Goal: Task Accomplishment & Management: Use online tool/utility

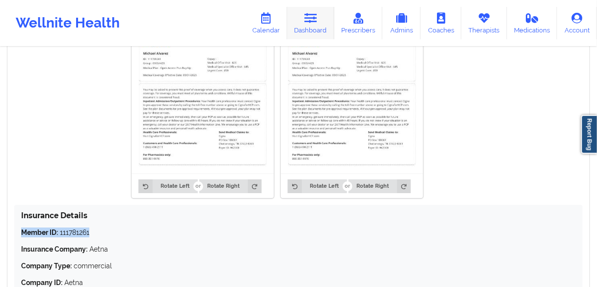
click at [303, 28] on link "Dashboard" at bounding box center [310, 23] width 47 height 32
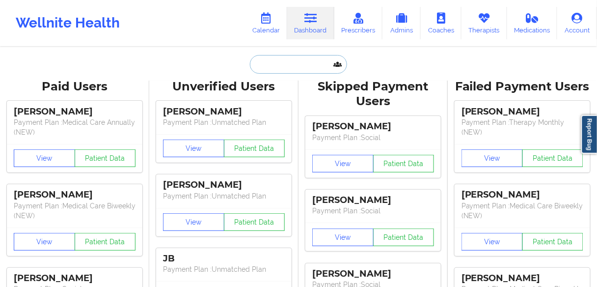
click at [289, 70] on input "text" at bounding box center [298, 64] width 97 height 19
paste input "[PERSON_NAME]"
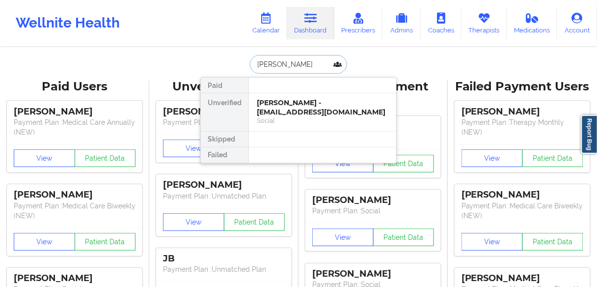
type input "[PERSON_NAME]"
click at [286, 110] on div "[PERSON_NAME] - [PERSON_NAME][EMAIL_ADDRESS][DOMAIN_NAME]" at bounding box center [323, 107] width 132 height 18
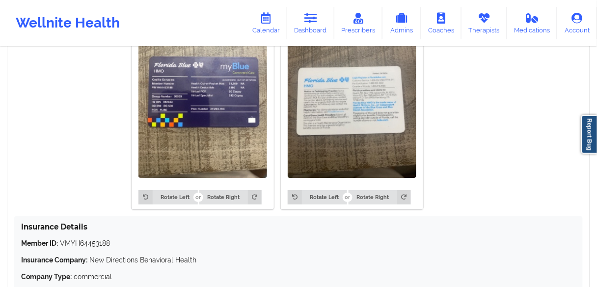
scroll to position [837, 0]
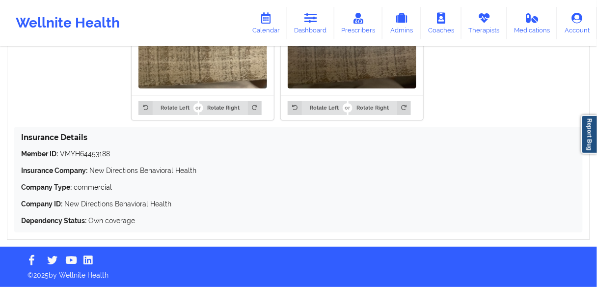
click at [91, 155] on p "Member ID: VMYH64453188" at bounding box center [298, 154] width 555 height 10
click at [91, 154] on p "Member ID: VMYH64453188" at bounding box center [298, 154] width 555 height 10
drag, startPoint x: 118, startPoint y: 152, endPoint x: 12, endPoint y: 152, distance: 106.6
click at [12, 152] on div "Insurance Information Edit Rotate Left Rotate Right Rotate Left Rotate Right In…" at bounding box center [299, 63] width 584 height 354
copy p "Member ID: VMYH64453188"
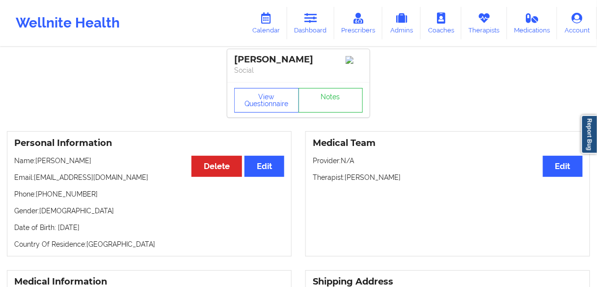
scroll to position [0, 0]
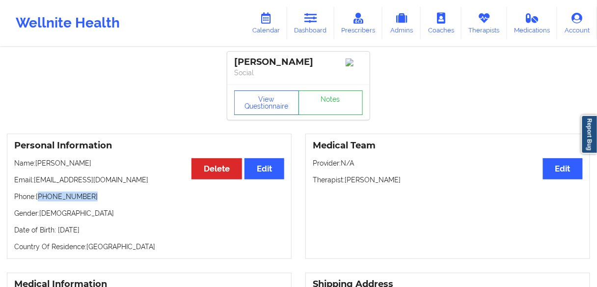
drag, startPoint x: 90, startPoint y: 198, endPoint x: 39, endPoint y: 198, distance: 51.1
click at [39, 198] on p "Phone: [PHONE_NUMBER]" at bounding box center [149, 197] width 270 height 10
copy p "[PHONE_NUMBER]"
click at [121, 201] on p "Phone: [PHONE_NUMBER]" at bounding box center [149, 197] width 270 height 10
drag, startPoint x: 98, startPoint y: 198, endPoint x: 40, endPoint y: 198, distance: 58.0
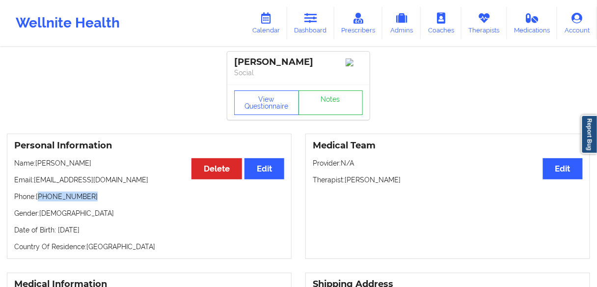
click at [40, 198] on p "Phone: [PHONE_NUMBER]" at bounding box center [149, 197] width 270 height 10
copy p "[PHONE_NUMBER]"
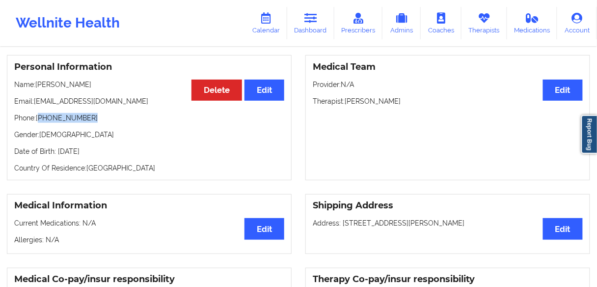
scroll to position [79, 0]
click at [310, 28] on link "Dashboard" at bounding box center [310, 23] width 47 height 32
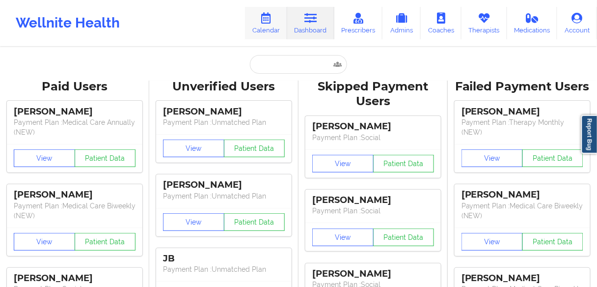
click at [264, 30] on link "Calendar" at bounding box center [266, 23] width 42 height 32
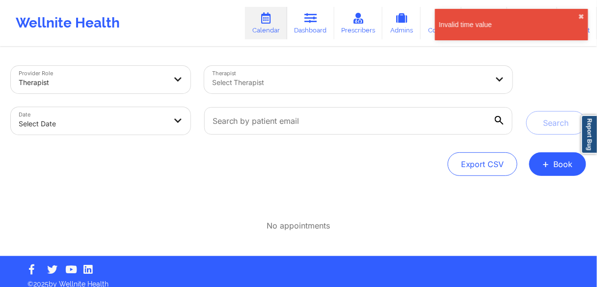
click at [254, 80] on div at bounding box center [350, 83] width 277 height 12
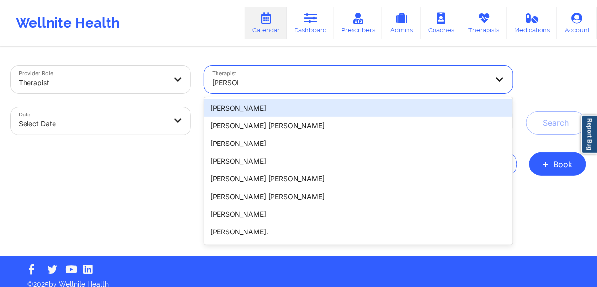
type input "[PERSON_NAME]"
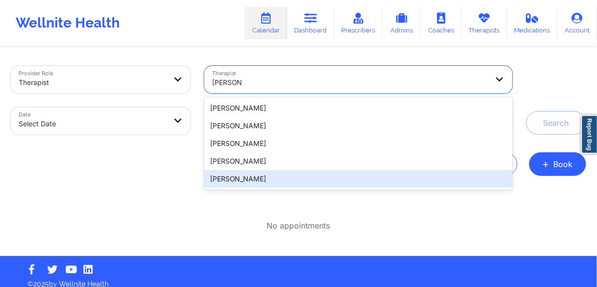
click at [229, 180] on div "[PERSON_NAME]" at bounding box center [358, 179] width 309 height 18
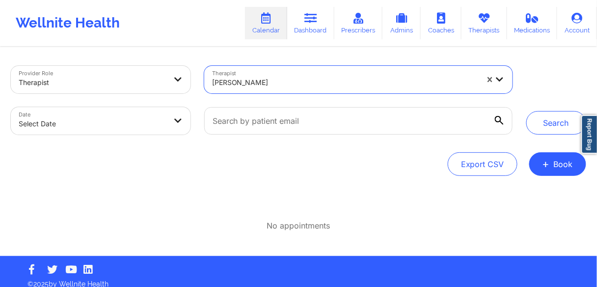
click at [169, 121] on body "Wellnite Health Calendar Dashboard Prescribers Admins Coaches Therapists Medica…" at bounding box center [298, 143] width 597 height 287
select select "2025-8"
select select "2025-9"
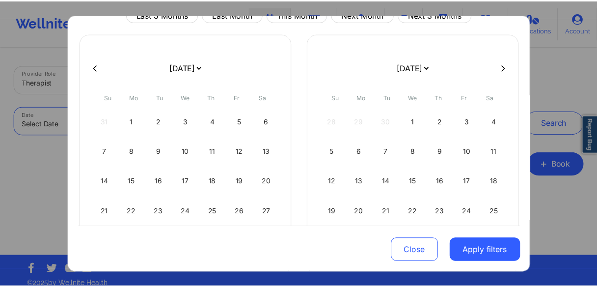
scroll to position [104, 0]
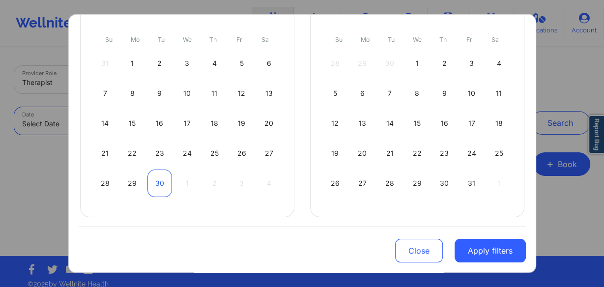
click at [156, 186] on div "30" at bounding box center [159, 184] width 25 height 28
select select "2025-8"
select select "2025-9"
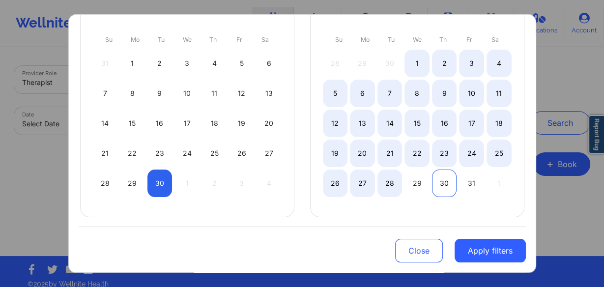
select select "2025-8"
select select "2025-9"
select select "2025-8"
select select "2025-9"
click at [417, 181] on div "29" at bounding box center [416, 184] width 25 height 28
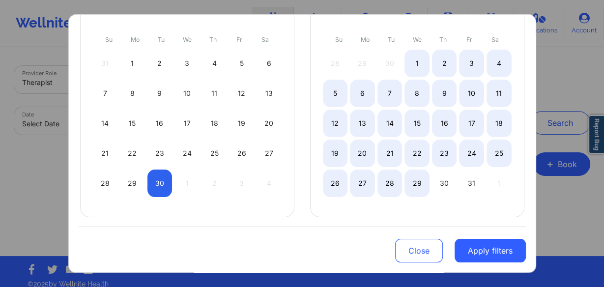
select select "2025-8"
select select "2025-9"
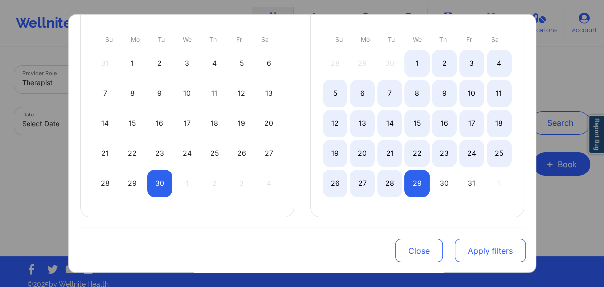
click at [484, 252] on button "Apply filters" at bounding box center [489, 251] width 71 height 24
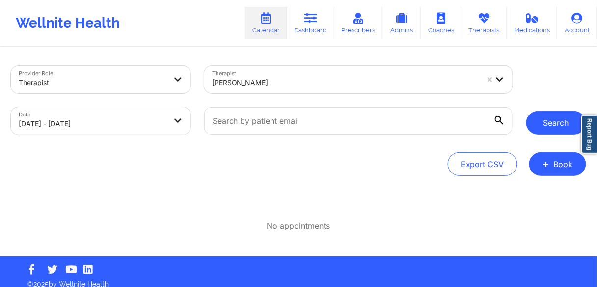
click at [552, 125] on button "Search" at bounding box center [557, 123] width 60 height 24
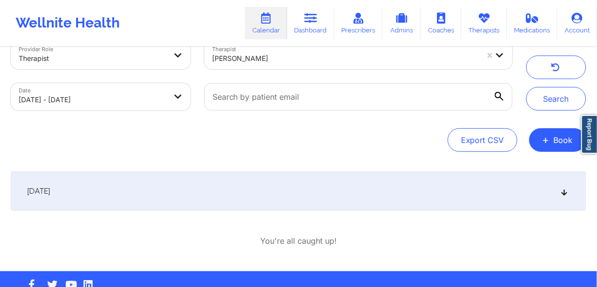
scroll to position [48, 0]
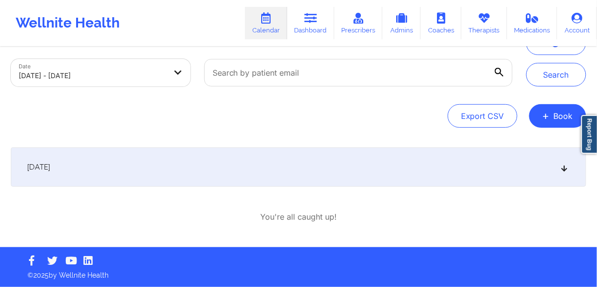
click at [50, 169] on span "[DATE]" at bounding box center [38, 167] width 23 height 10
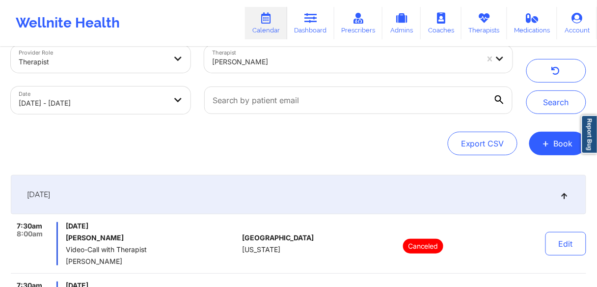
scroll to position [0, 0]
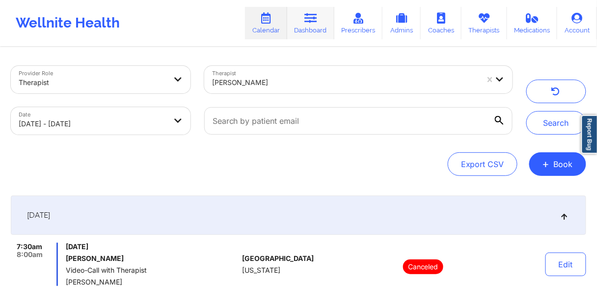
click at [310, 27] on link "Dashboard" at bounding box center [310, 23] width 47 height 32
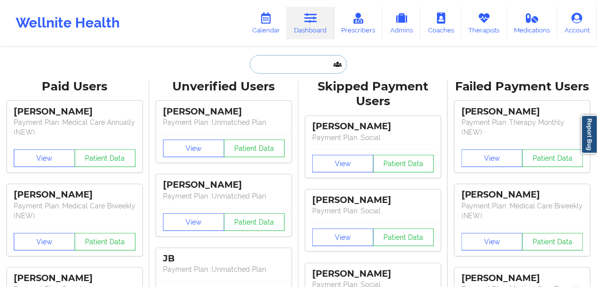
click at [288, 64] on input "text" at bounding box center [298, 64] width 97 height 19
paste input "[PERSON_NAME]"
type input "[PERSON_NAME]"
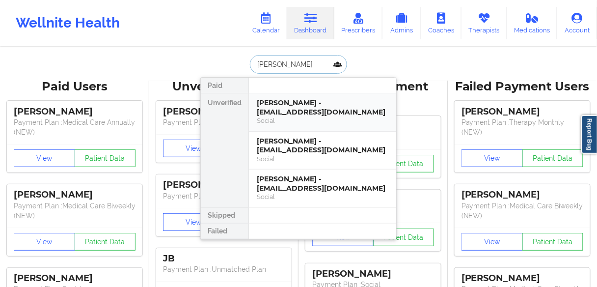
click at [273, 108] on div "[PERSON_NAME] - [EMAIL_ADDRESS][DOMAIN_NAME]" at bounding box center [323, 107] width 132 height 18
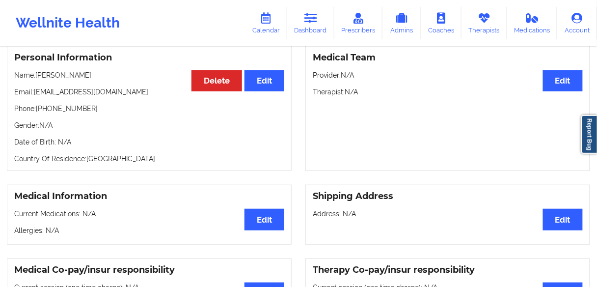
scroll to position [24, 0]
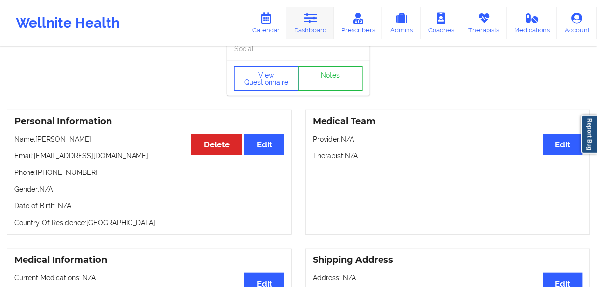
drag, startPoint x: 315, startPoint y: 24, endPoint x: 310, endPoint y: 33, distance: 11.0
click at [314, 24] on link "Dashboard" at bounding box center [310, 23] width 47 height 32
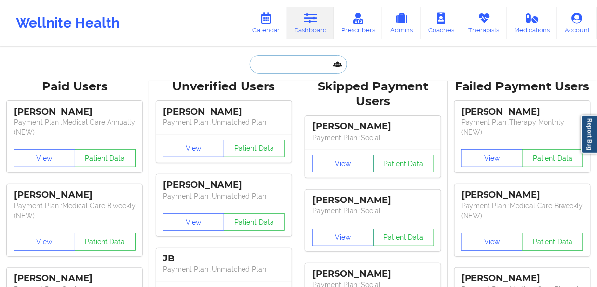
click at [295, 57] on input "text" at bounding box center [298, 64] width 97 height 19
paste input "[PERSON_NAME]"
type input "[PERSON_NAME]"
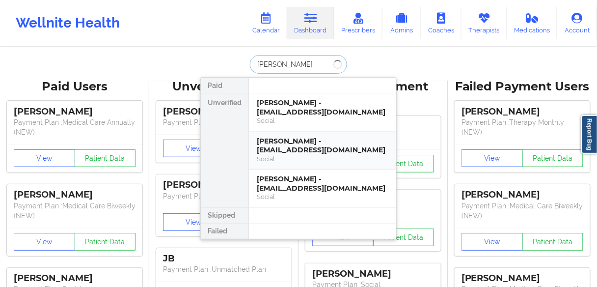
click at [281, 149] on div "[PERSON_NAME] - [EMAIL_ADDRESS][DOMAIN_NAME]" at bounding box center [323, 146] width 132 height 18
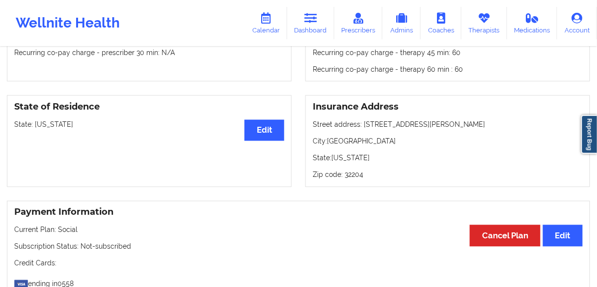
scroll to position [314, 0]
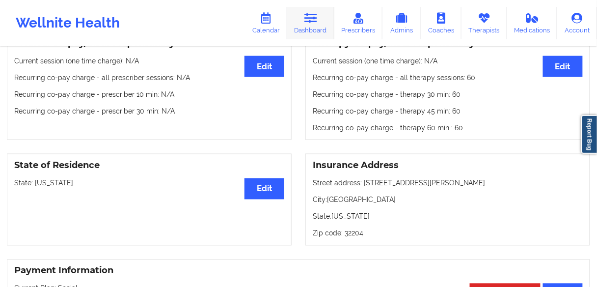
click at [317, 26] on link "Dashboard" at bounding box center [310, 23] width 47 height 32
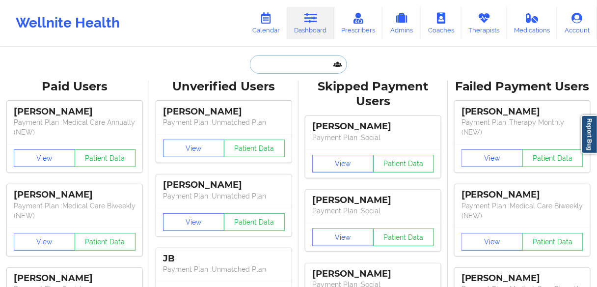
click at [279, 62] on input "text" at bounding box center [298, 64] width 97 height 19
paste input "[PERSON_NAME]"
type input "[PERSON_NAME]"
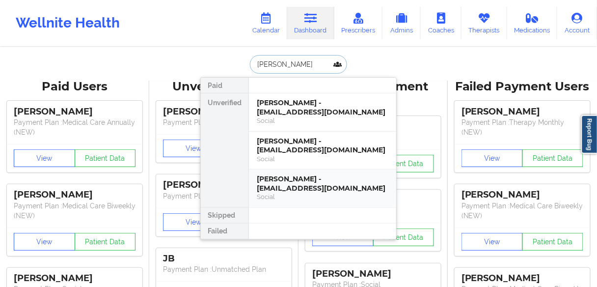
click at [289, 185] on div "[PERSON_NAME] - [EMAIL_ADDRESS][DOMAIN_NAME]" at bounding box center [323, 183] width 132 height 18
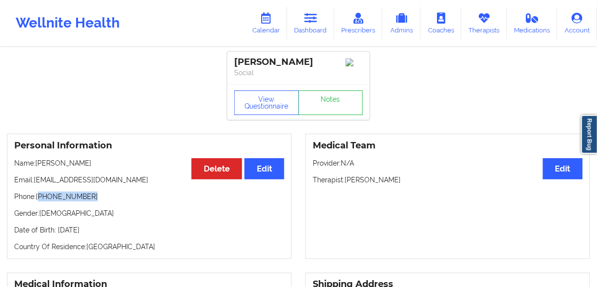
drag, startPoint x: 72, startPoint y: 199, endPoint x: 39, endPoint y: 200, distance: 32.9
click at [39, 200] on p "Phone: [PHONE_NUMBER]" at bounding box center [149, 197] width 270 height 10
copy p "[PHONE_NUMBER]"
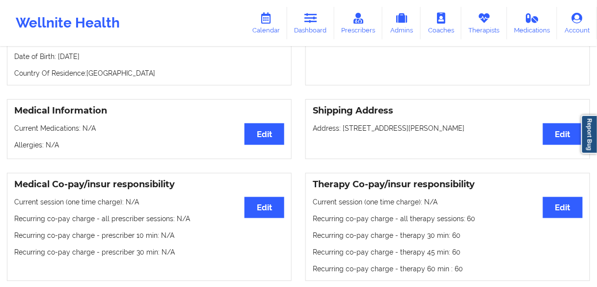
scroll to position [79, 0]
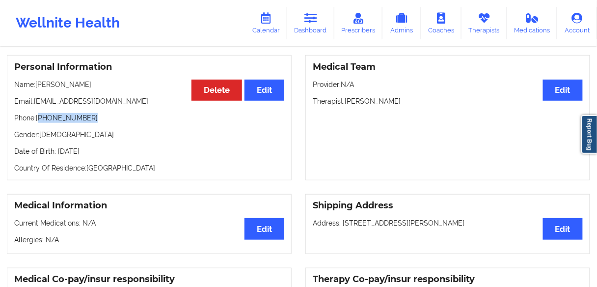
drag, startPoint x: 397, startPoint y: 101, endPoint x: 347, endPoint y: 102, distance: 49.6
click at [347, 102] on p "Therapist: [PERSON_NAME]" at bounding box center [448, 101] width 270 height 10
copy p "[PERSON_NAME]"
drag, startPoint x: 315, startPoint y: 26, endPoint x: 263, endPoint y: 34, distance: 53.2
click at [315, 26] on link "Dashboard" at bounding box center [310, 23] width 47 height 32
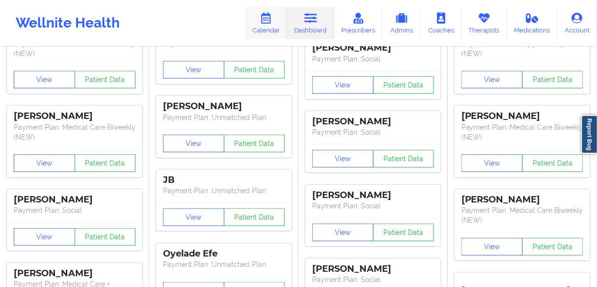
click at [263, 27] on link "Calendar" at bounding box center [266, 23] width 42 height 32
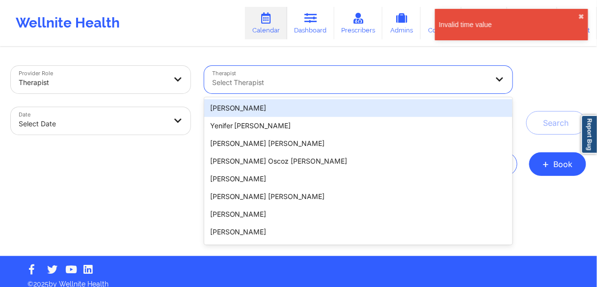
click at [251, 78] on div at bounding box center [350, 83] width 277 height 12
paste input "[PERSON_NAME]"
type input "[PERSON_NAME]"
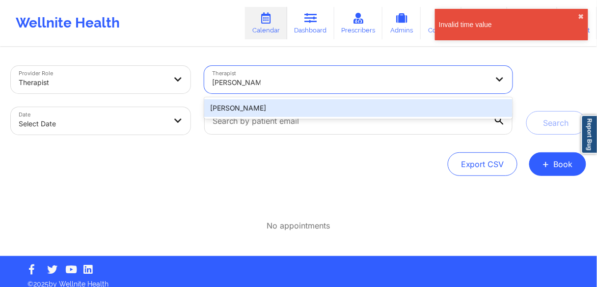
click at [237, 108] on div "[PERSON_NAME]" at bounding box center [358, 108] width 309 height 18
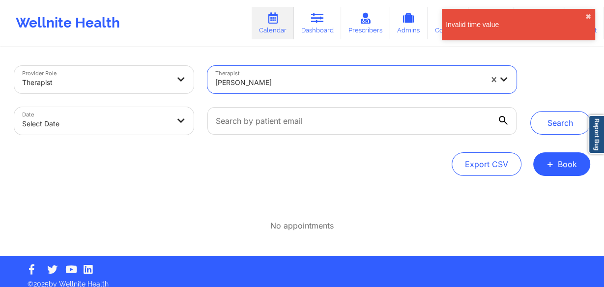
click at [105, 124] on body "Invalid time value ✖︎ Wellnite Health Calendar Dashboard Prescribers Admins Coa…" at bounding box center [302, 143] width 604 height 287
select select "2025-8"
select select "2025-9"
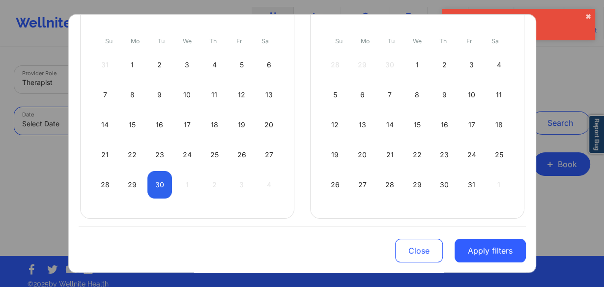
scroll to position [104, 0]
click at [467, 180] on div "31" at bounding box center [471, 184] width 25 height 28
select select "2025-9"
select select "2025-10"
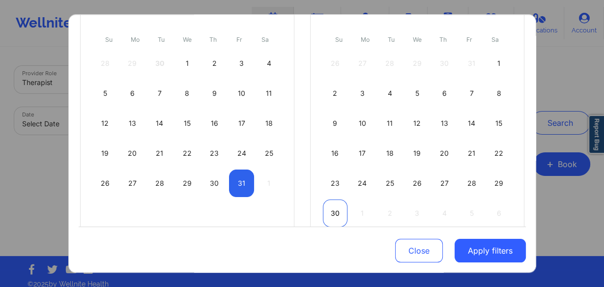
select select "2025-9"
select select "2025-10"
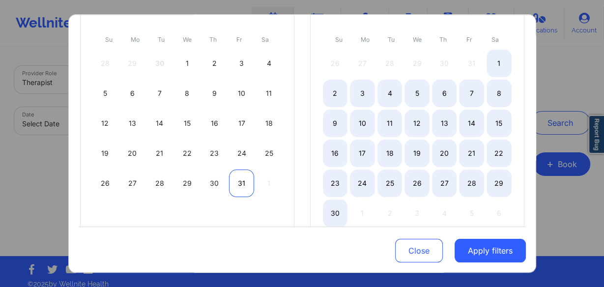
select select "2025-9"
select select "2025-10"
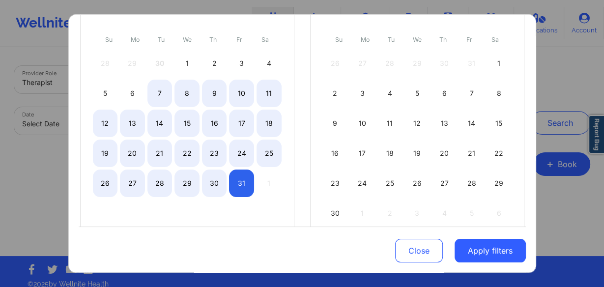
scroll to position [26, 0]
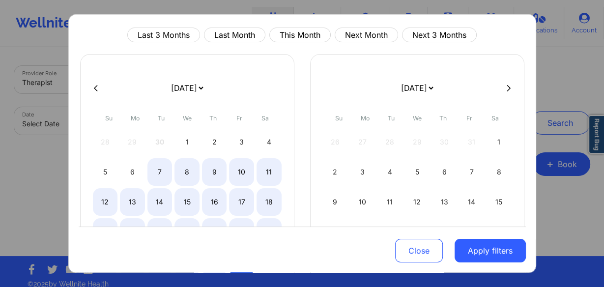
select select "2025-9"
select select "2025-10"
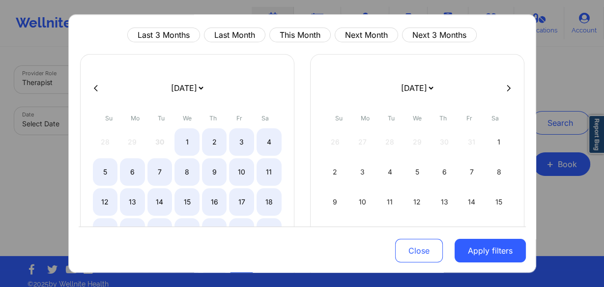
click at [94, 87] on icon at bounding box center [96, 88] width 4 height 7
select select "2025-8"
select select "2025-9"
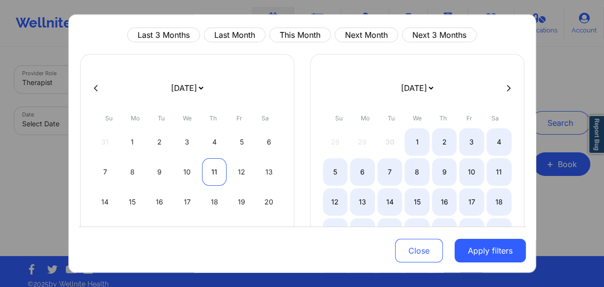
select select "2025-8"
select select "2025-9"
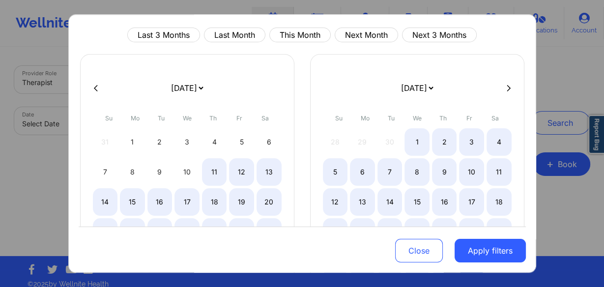
select select "2025-8"
select select "2025-9"
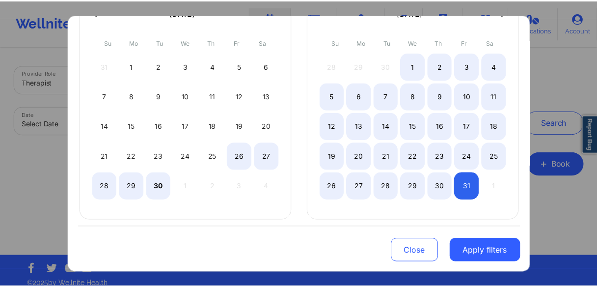
scroll to position [104, 0]
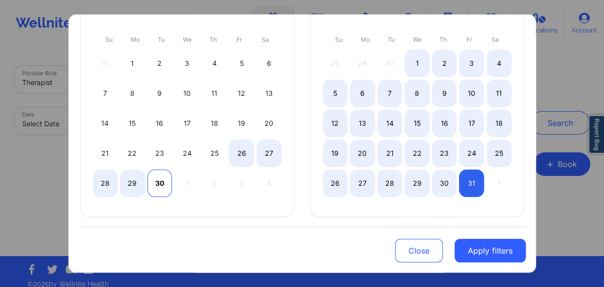
select select "2025-8"
select select "2025-9"
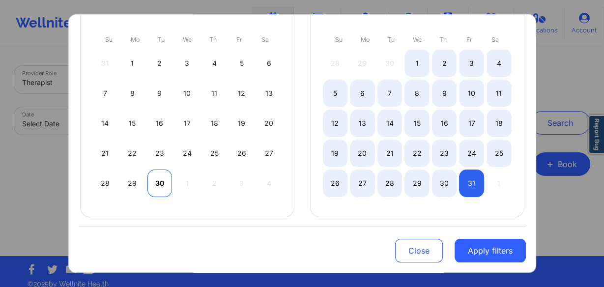
click at [160, 175] on div "30" at bounding box center [159, 184] width 25 height 28
select select "2025-8"
select select "2025-9"
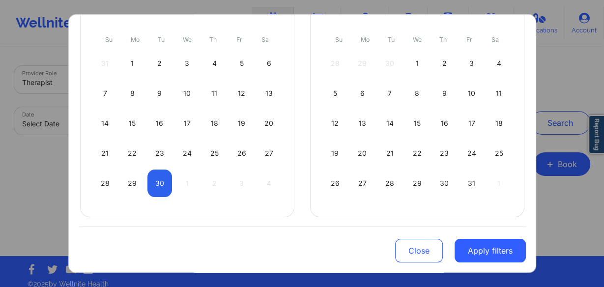
select select "2025-8"
select select "2025-9"
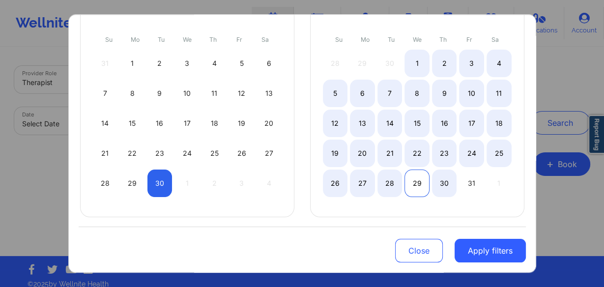
select select "2025-8"
select select "2025-9"
select select "2025-8"
select select "2025-9"
select select "2025-8"
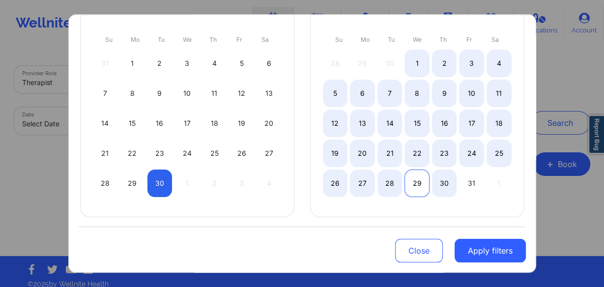
select select "2025-9"
click at [412, 182] on div "29" at bounding box center [416, 184] width 25 height 28
select select "2025-8"
select select "2025-9"
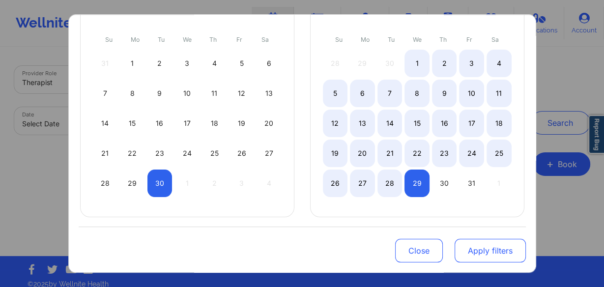
click at [483, 256] on button "Apply filters" at bounding box center [489, 251] width 71 height 24
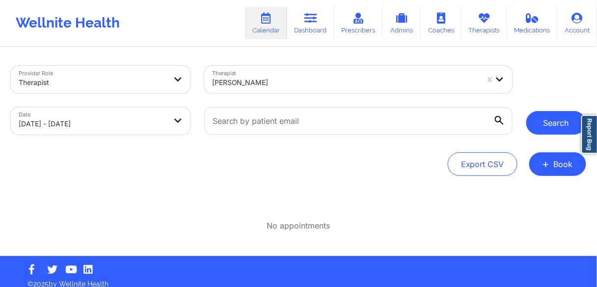
click at [551, 116] on button "Search" at bounding box center [557, 123] width 60 height 24
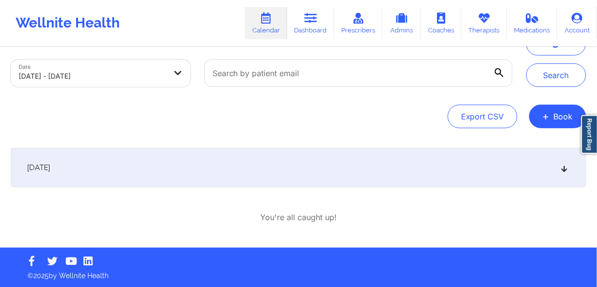
scroll to position [48, 0]
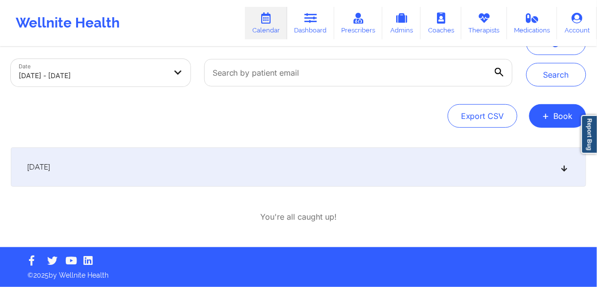
click at [50, 167] on span "[DATE]" at bounding box center [38, 167] width 23 height 10
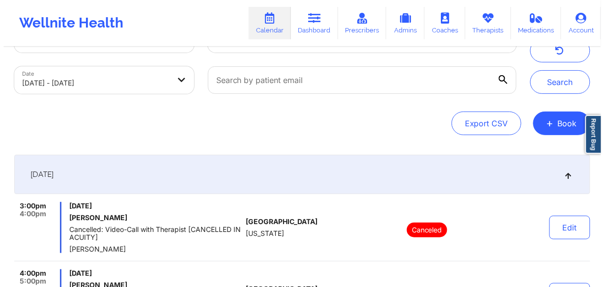
scroll to position [0, 0]
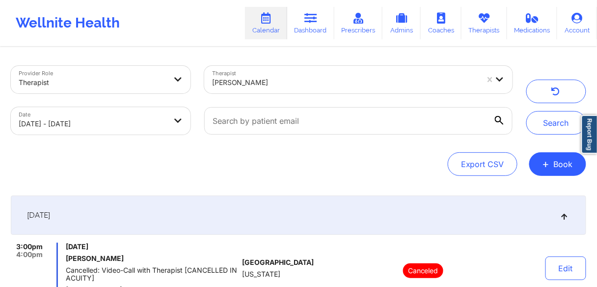
select select "2025-8"
select select "2025-9"
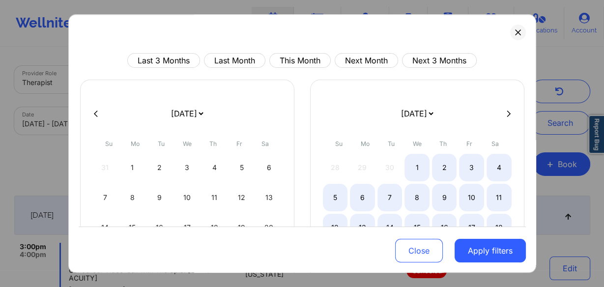
click at [507, 112] on icon at bounding box center [509, 113] width 4 height 7
select select "2025-9"
select select "2025-10"
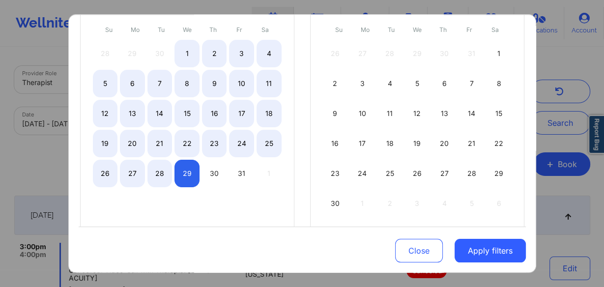
scroll to position [118, 0]
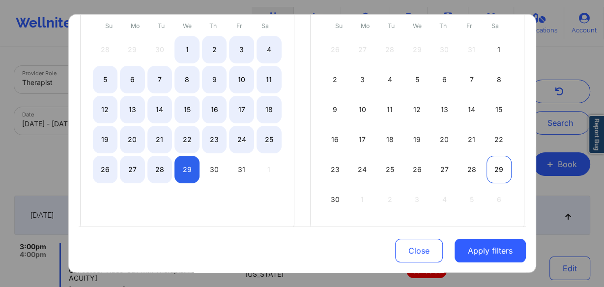
click at [494, 167] on div "29" at bounding box center [498, 170] width 25 height 28
select select "2025-10"
select select "2025-11"
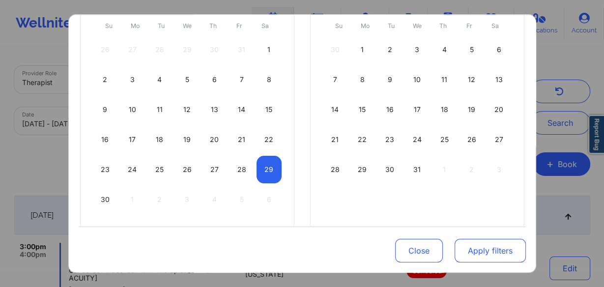
click at [472, 254] on button "Apply filters" at bounding box center [489, 251] width 71 height 24
click at [470, 247] on button "Apply filters" at bounding box center [489, 251] width 71 height 24
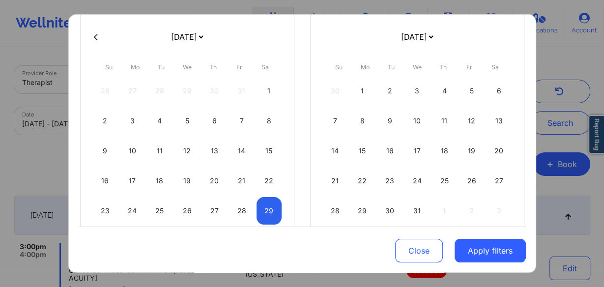
scroll to position [0, 0]
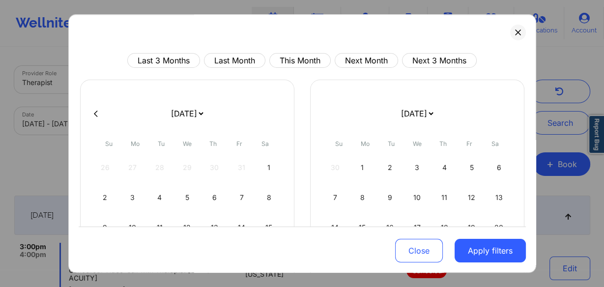
select select "2025-10"
select select "2025-11"
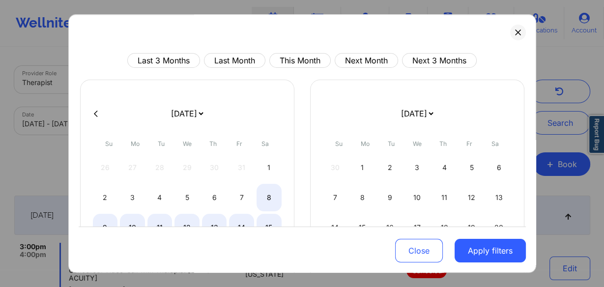
click at [91, 114] on button at bounding box center [96, 114] width 10 height 8
select select "2025-9"
select select "2025-10"
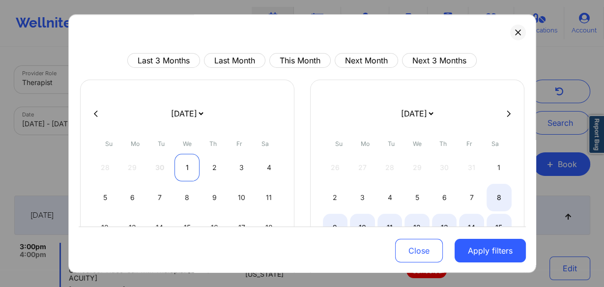
select select "2025-9"
select select "2025-10"
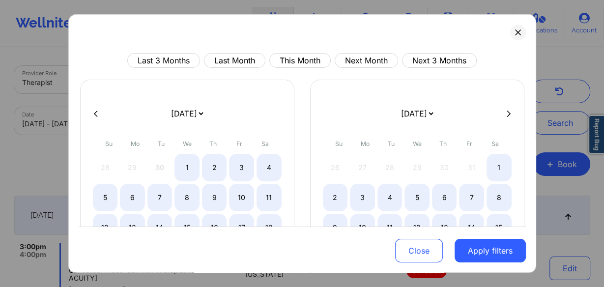
drag, startPoint x: 186, startPoint y: 164, endPoint x: 494, endPoint y: 62, distance: 324.1
click at [186, 164] on div "1" at bounding box center [186, 168] width 25 height 28
select select "2025-9"
select select "2025-10"
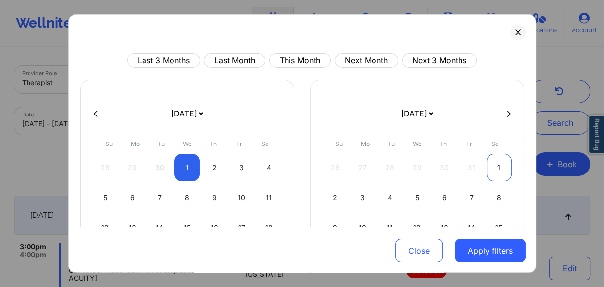
select select "2025-9"
select select "2025-10"
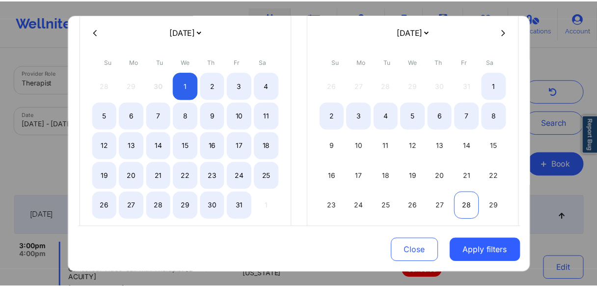
scroll to position [118, 0]
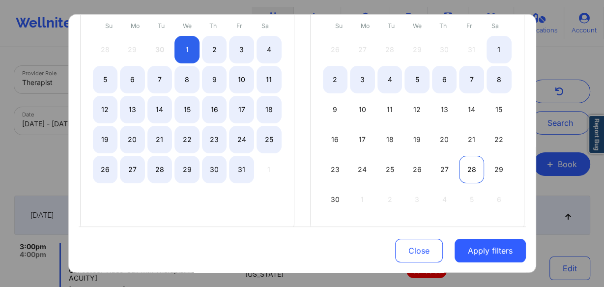
select select "2025-9"
select select "2025-10"
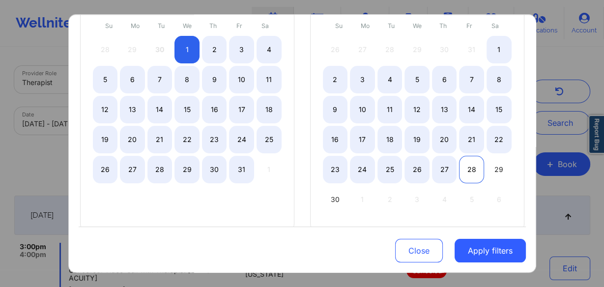
select select "2025-9"
select select "2025-10"
select select "2025-9"
select select "2025-10"
click at [436, 169] on div "27" at bounding box center [444, 170] width 25 height 28
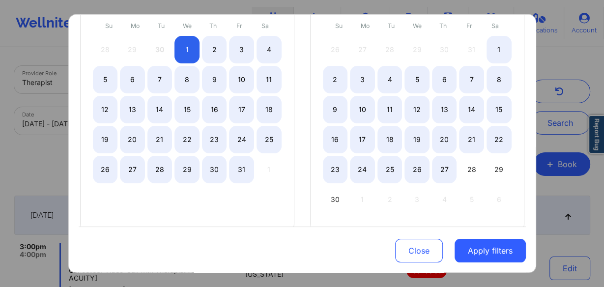
select select "2025-9"
select select "2025-10"
click at [477, 253] on button "Apply filters" at bounding box center [489, 251] width 71 height 24
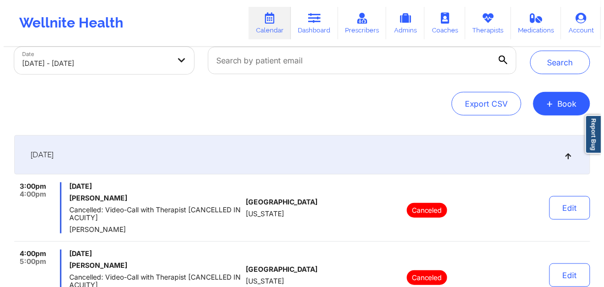
scroll to position [0, 0]
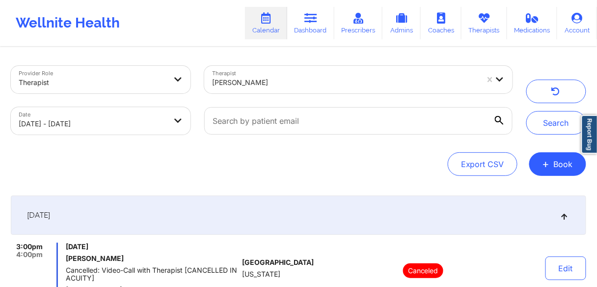
click at [557, 90] on icon "button" at bounding box center [555, 93] width 9 height 8
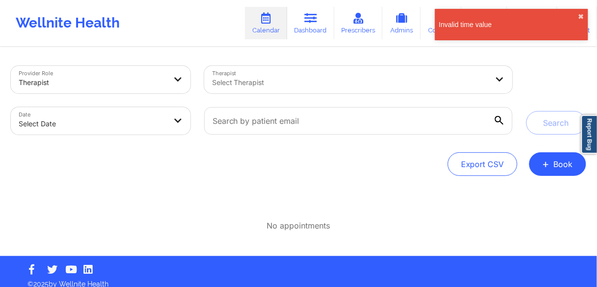
drag, startPoint x: 242, startPoint y: 82, endPoint x: 248, endPoint y: 83, distance: 6.5
click at [244, 83] on div at bounding box center [350, 83] width 277 height 12
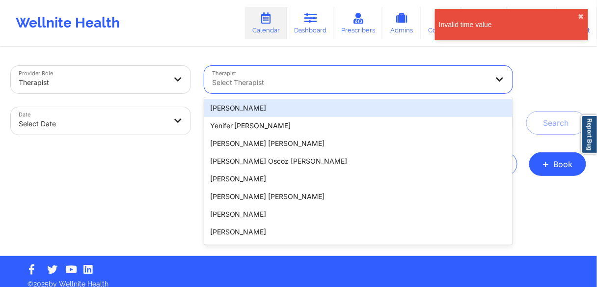
paste input "[PERSON_NAME]"
type input "[PERSON_NAME]"
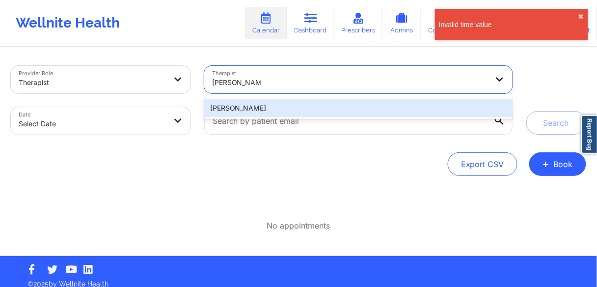
click at [244, 101] on div "[PERSON_NAME]" at bounding box center [358, 108] width 309 height 18
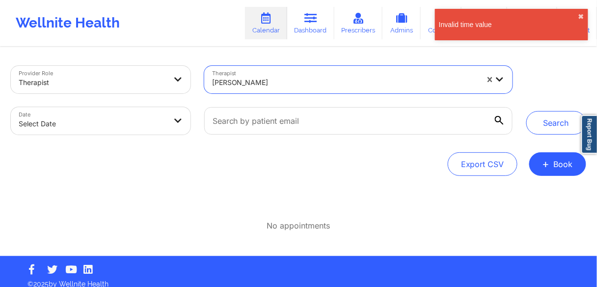
click at [117, 114] on body "Invalid time value ✖︎ Wellnite Health Calendar Dashboard Prescribers Admins Coa…" at bounding box center [298, 143] width 597 height 287
select select "2025-8"
select select "2025-9"
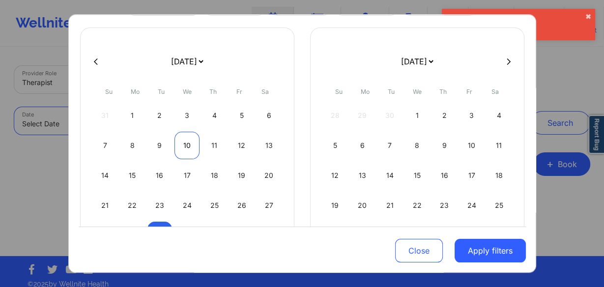
scroll to position [104, 0]
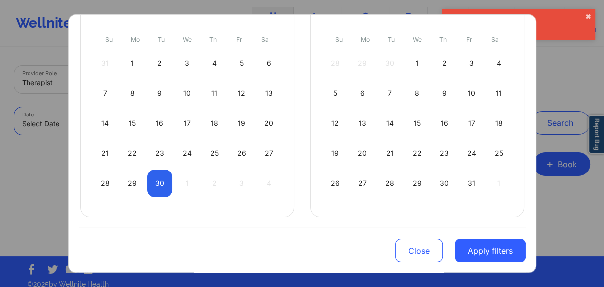
click at [158, 178] on div "30" at bounding box center [159, 184] width 25 height 28
select select "2025-8"
select select "2025-9"
select select "2025-8"
select select "2025-9"
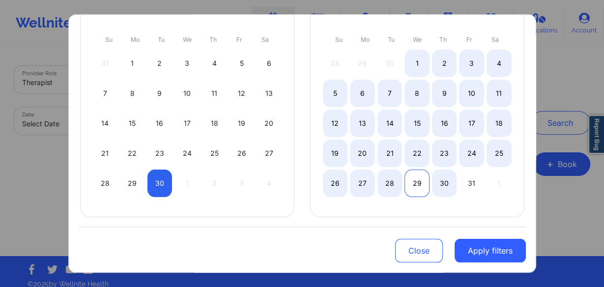
select select "2025-8"
select select "2025-9"
drag, startPoint x: 418, startPoint y: 180, endPoint x: 437, endPoint y: 178, distance: 19.7
click at [419, 180] on div "29" at bounding box center [416, 184] width 25 height 28
select select "2025-8"
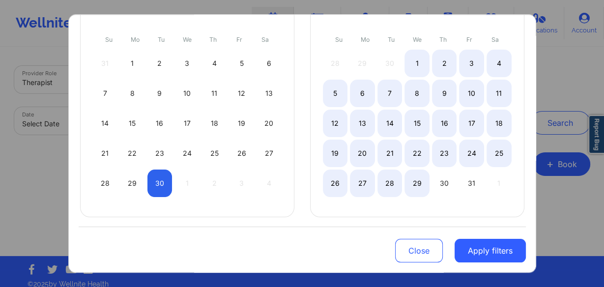
select select "2025-9"
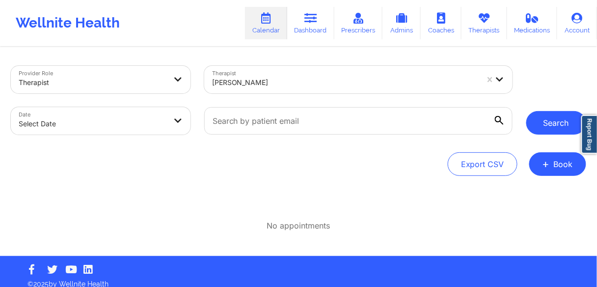
click at [551, 128] on button "Search" at bounding box center [557, 123] width 60 height 24
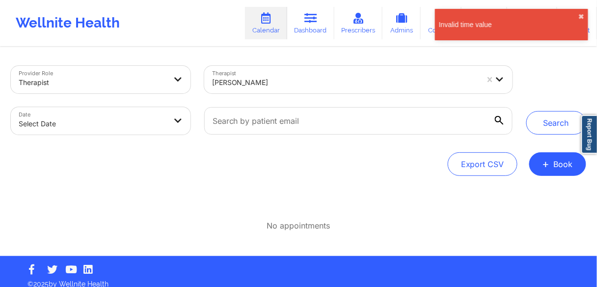
select select "2025-8"
select select "2025-9"
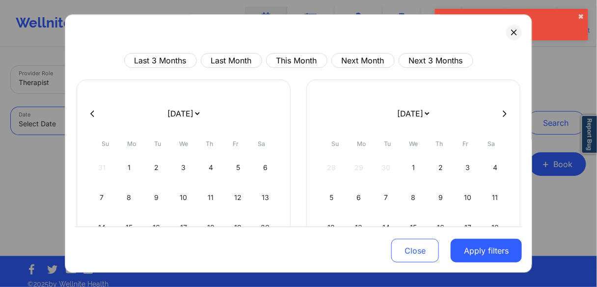
click at [155, 126] on body "Invalid time value ✖︎ Wellnite Health Calendar Dashboard Prescribers Admins Coa…" at bounding box center [298, 143] width 597 height 287
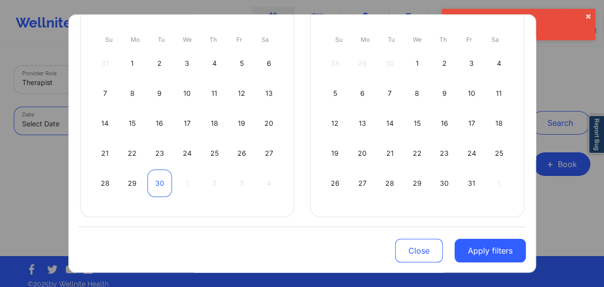
click at [161, 181] on div "30" at bounding box center [159, 184] width 25 height 28
select select "2025-8"
select select "2025-9"
select select "2025-8"
select select "2025-9"
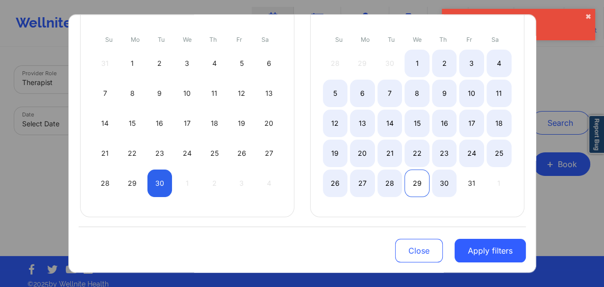
select select "2025-8"
select select "2025-9"
click at [410, 182] on div "29" at bounding box center [416, 184] width 25 height 28
select select "2025-8"
select select "2025-9"
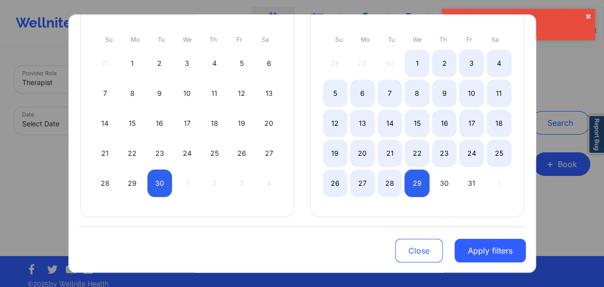
click at [486, 257] on button "Apply filters" at bounding box center [489, 251] width 71 height 24
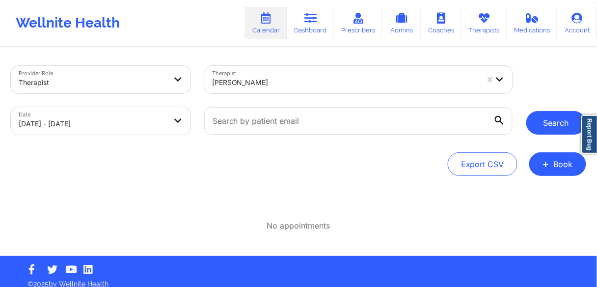
click at [546, 122] on button "Search" at bounding box center [557, 123] width 60 height 24
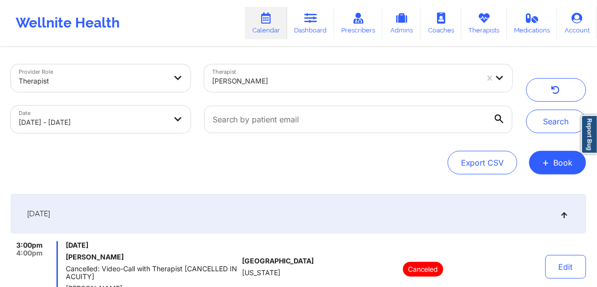
scroll to position [0, 0]
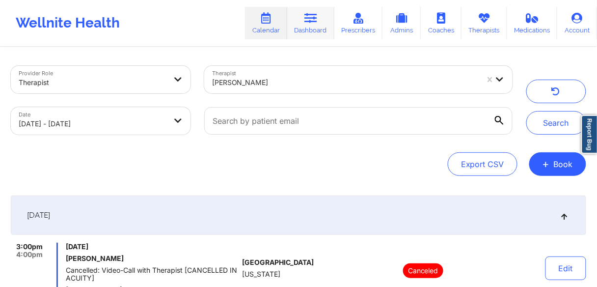
click at [314, 21] on icon at bounding box center [311, 18] width 13 height 11
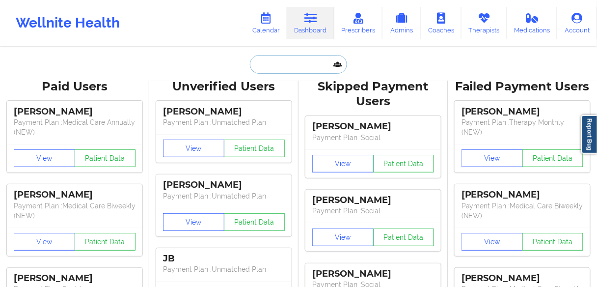
click at [300, 65] on input "text" at bounding box center [298, 64] width 97 height 19
paste input "[PERSON_NAME]"
type input "[PERSON_NAME]"
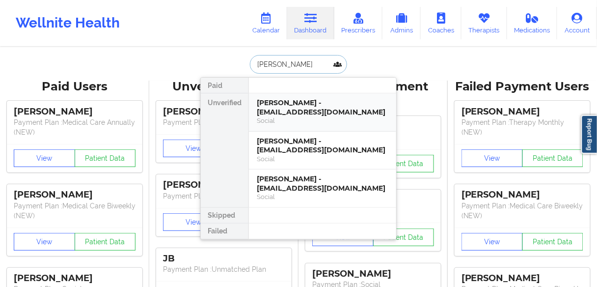
click at [275, 112] on div "[PERSON_NAME] - [EMAIL_ADDRESS][DOMAIN_NAME]" at bounding box center [323, 107] width 132 height 18
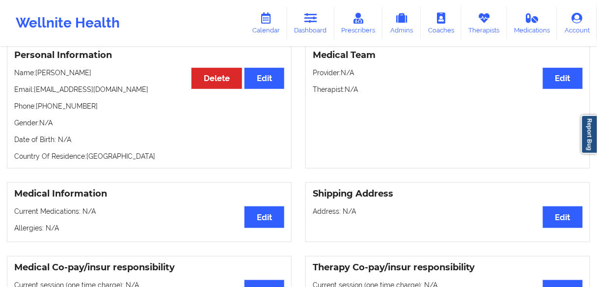
scroll to position [63, 0]
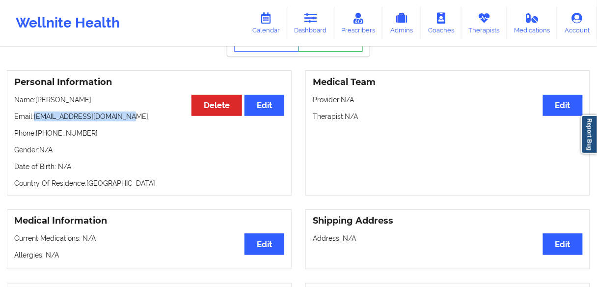
drag, startPoint x: 135, startPoint y: 122, endPoint x: 37, endPoint y: 120, distance: 97.8
click at [35, 120] on p "Email: [EMAIL_ADDRESS][DOMAIN_NAME]" at bounding box center [149, 117] width 270 height 10
copy p "[EMAIL_ADDRESS][DOMAIN_NAME]"
click at [316, 28] on link "Dashboard" at bounding box center [310, 23] width 47 height 32
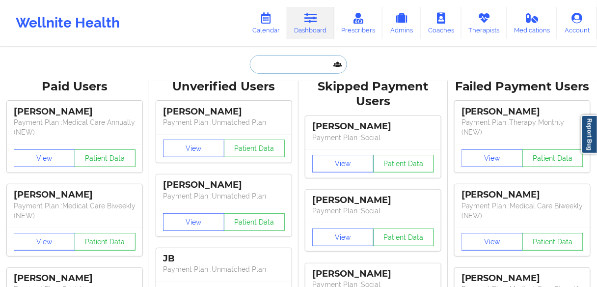
click at [282, 65] on input "text" at bounding box center [298, 64] width 97 height 19
paste input "[PERSON_NAME]"
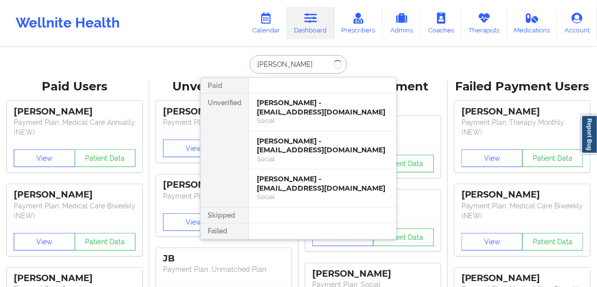
type input "[PERSON_NAME]"
click at [285, 148] on div "[PERSON_NAME] - [EMAIL_ADDRESS][DOMAIN_NAME]" at bounding box center [323, 146] width 132 height 18
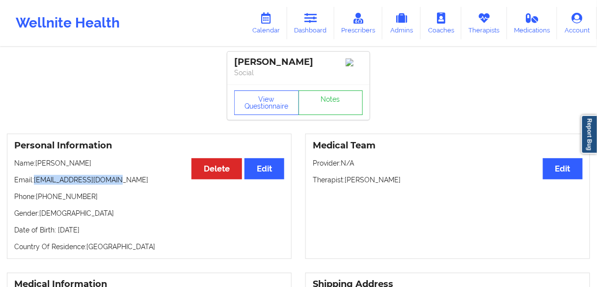
drag, startPoint x: 109, startPoint y: 182, endPoint x: 35, endPoint y: 182, distance: 74.2
click at [35, 182] on p "Email: [EMAIL_ADDRESS][DOMAIN_NAME]" at bounding box center [149, 180] width 270 height 10
copy p "[EMAIL_ADDRESS][DOMAIN_NAME]"
drag, startPoint x: 300, startPoint y: 63, endPoint x: 236, endPoint y: 62, distance: 64.4
click at [236, 62] on div "[PERSON_NAME]" at bounding box center [298, 62] width 129 height 11
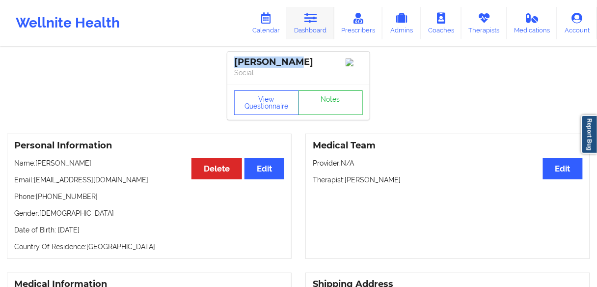
copy div "[PERSON_NAME]"
click at [311, 22] on icon at bounding box center [311, 18] width 13 height 11
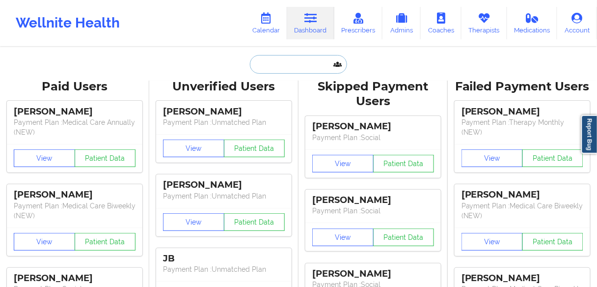
click at [282, 62] on input "text" at bounding box center [298, 64] width 97 height 19
paste input "[PERSON_NAME]"
type input "[PERSON_NAME]"
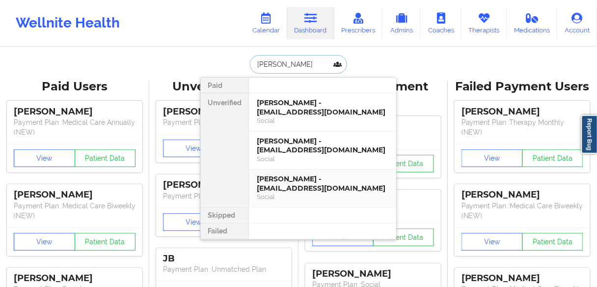
click at [276, 187] on div "[PERSON_NAME] - [EMAIL_ADDRESS][DOMAIN_NAME]" at bounding box center [323, 183] width 132 height 18
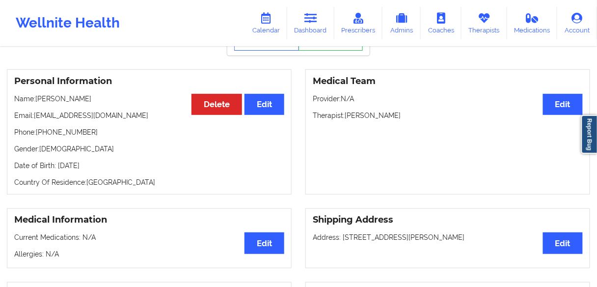
scroll to position [79, 0]
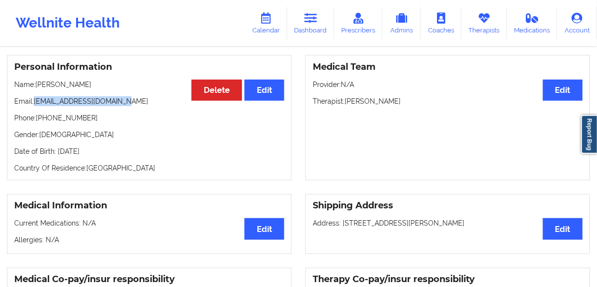
drag, startPoint x: 132, startPoint y: 101, endPoint x: 35, endPoint y: 103, distance: 96.8
click at [35, 103] on p "Email: [EMAIL_ADDRESS][DOMAIN_NAME]" at bounding box center [149, 101] width 270 height 10
copy p "[EMAIL_ADDRESS][DOMAIN_NAME]"
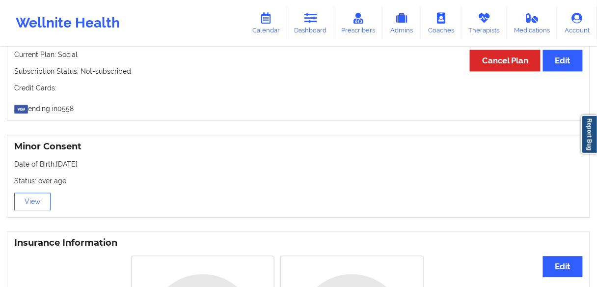
scroll to position [511, 0]
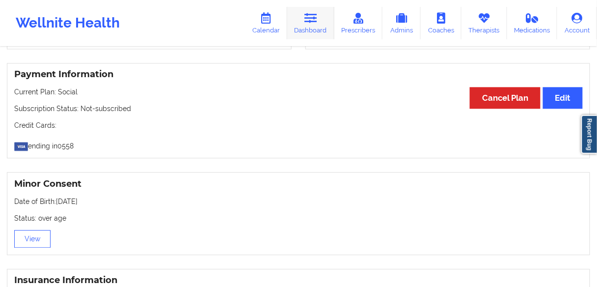
click at [317, 27] on link "Dashboard" at bounding box center [310, 23] width 47 height 32
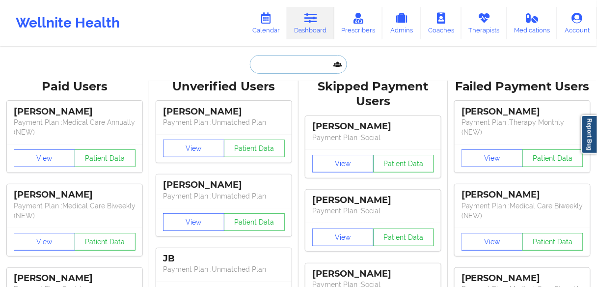
click at [296, 67] on input "text" at bounding box center [298, 64] width 97 height 19
paste input "[PERSON_NAME]"
type input "[PERSON_NAME]"
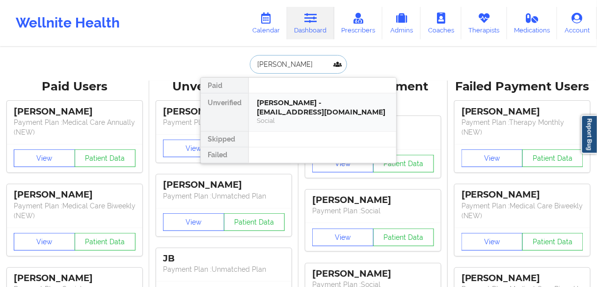
click at [283, 114] on div "[PERSON_NAME] - [EMAIL_ADDRESS][DOMAIN_NAME]" at bounding box center [323, 107] width 132 height 18
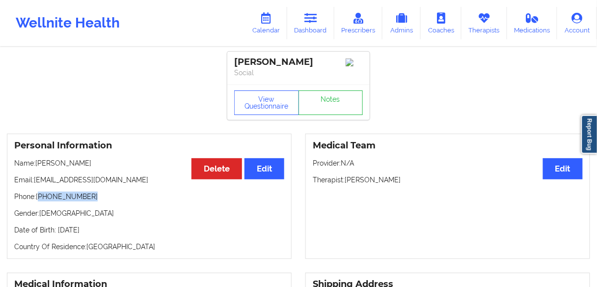
drag, startPoint x: 99, startPoint y: 198, endPoint x: 141, endPoint y: 152, distance: 61.2
click at [40, 198] on p "Phone: [PHONE_NUMBER]" at bounding box center [149, 197] width 270 height 10
click at [126, 183] on p "Email: [EMAIL_ADDRESS][DOMAIN_NAME]" at bounding box center [149, 180] width 270 height 10
drag, startPoint x: 99, startPoint y: 202, endPoint x: 40, endPoint y: 199, distance: 59.1
click at [40, 199] on p "Phone: [PHONE_NUMBER]" at bounding box center [149, 197] width 270 height 10
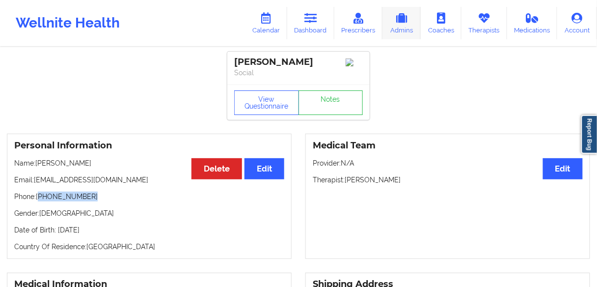
copy p "[PHONE_NUMBER]"
drag, startPoint x: 393, startPoint y: 183, endPoint x: 345, endPoint y: 185, distance: 47.7
click at [345, 185] on p "Therapist: [PERSON_NAME]" at bounding box center [448, 180] width 270 height 10
click at [266, 35] on link "Calendar" at bounding box center [266, 23] width 42 height 32
click at [267, 28] on link "Calendar" at bounding box center [266, 23] width 42 height 32
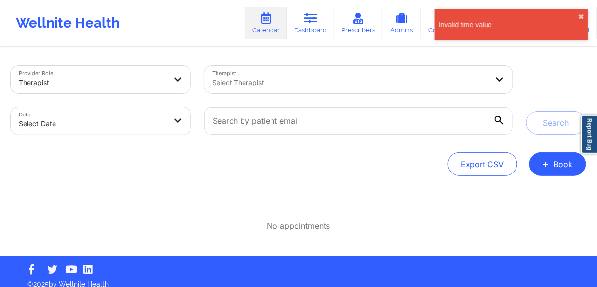
click at [274, 81] on div at bounding box center [350, 83] width 277 height 12
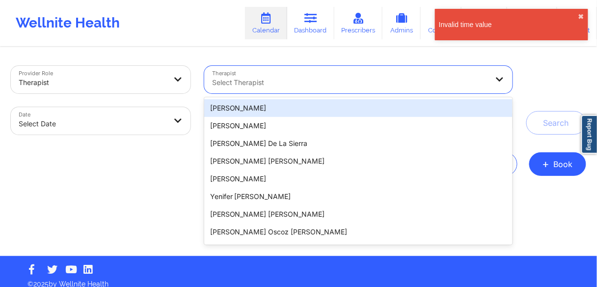
paste input "[PERSON_NAME]"
type input "[PERSON_NAME]"
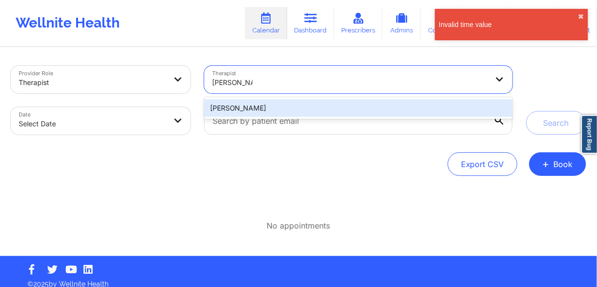
click at [243, 108] on div "[PERSON_NAME]" at bounding box center [358, 108] width 309 height 18
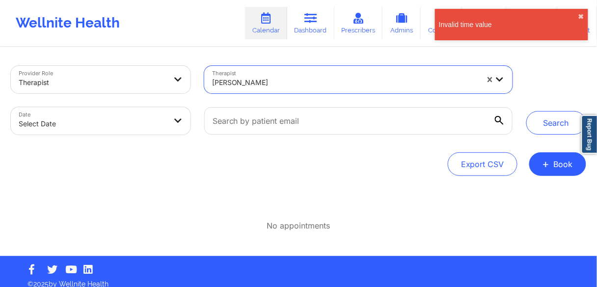
select select "2025-8"
select select "2025-9"
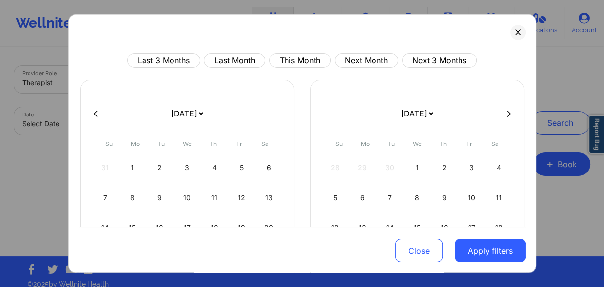
drag, startPoint x: 279, startPoint y: 246, endPoint x: 265, endPoint y: 230, distance: 20.2
click at [279, 245] on div "Close Apply filters" at bounding box center [302, 250] width 447 height 46
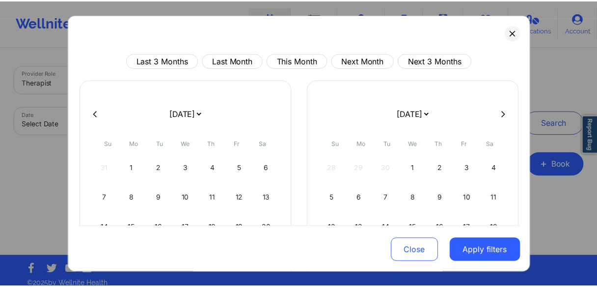
scroll to position [104, 0]
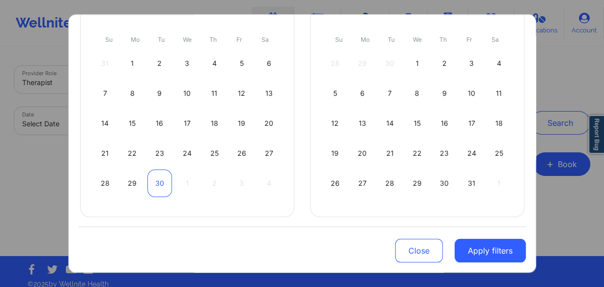
click at [160, 186] on div "30" at bounding box center [159, 184] width 25 height 28
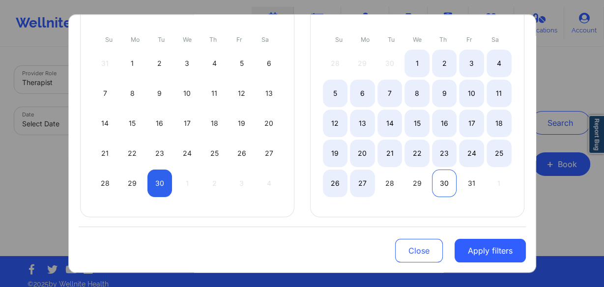
select select "2025-8"
select select "2025-9"
select select "2025-8"
select select "2025-9"
click at [409, 182] on div "29" at bounding box center [416, 184] width 25 height 28
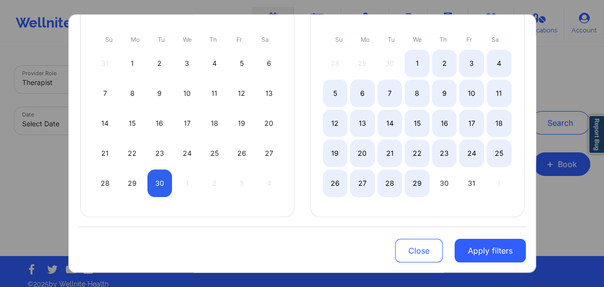
select select "2025-8"
select select "2025-9"
click at [479, 250] on button "Apply filters" at bounding box center [489, 251] width 71 height 24
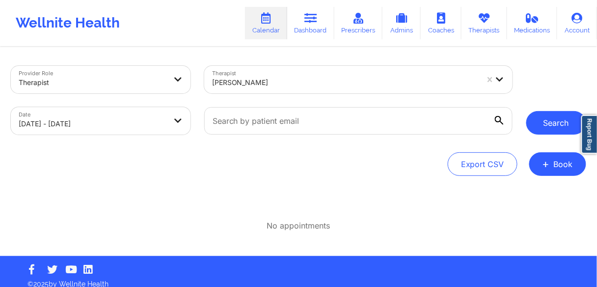
click at [552, 123] on button "Search" at bounding box center [557, 123] width 60 height 24
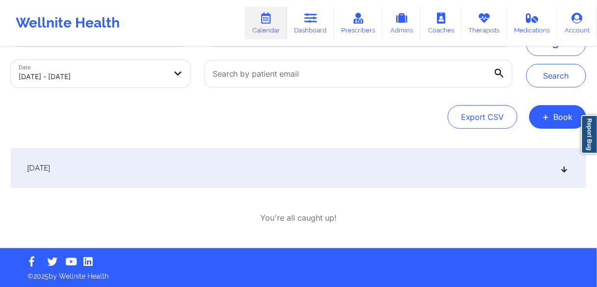
scroll to position [48, 0]
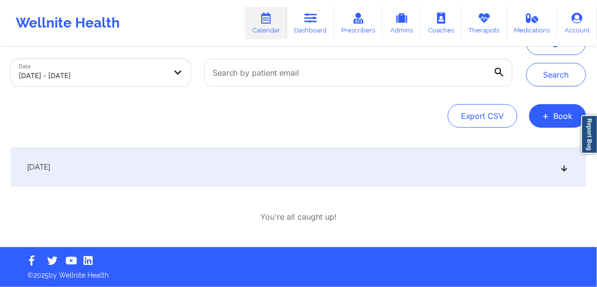
click at [50, 166] on span "[DATE]" at bounding box center [38, 167] width 23 height 10
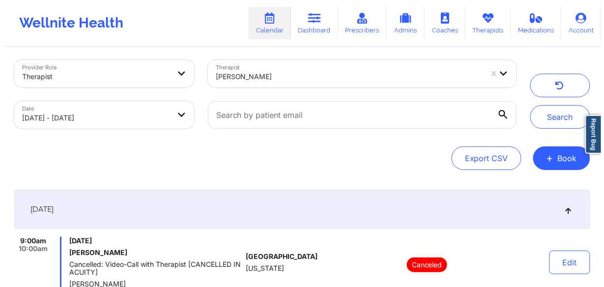
scroll to position [0, 0]
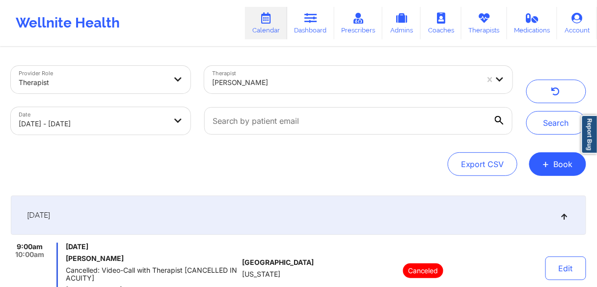
click at [170, 126] on body "Wellnite Health Calendar Dashboard Prescribers Admins Coaches Therapists Medica…" at bounding box center [298, 143] width 597 height 287
select select "2025-8"
select select "2025-9"
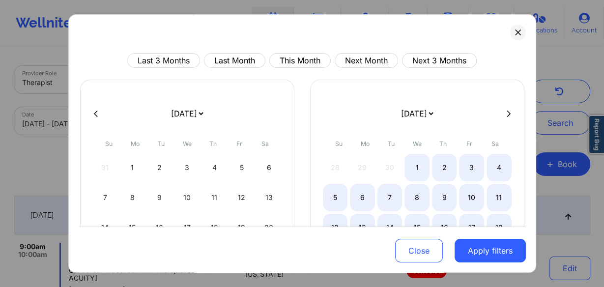
click at [507, 114] on icon at bounding box center [509, 113] width 4 height 7
select select "2025-9"
select select "2025-10"
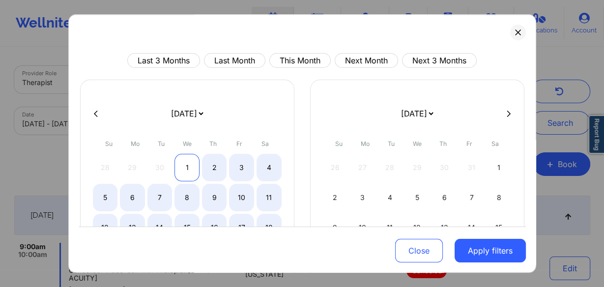
click at [189, 164] on div "1" at bounding box center [186, 168] width 25 height 28
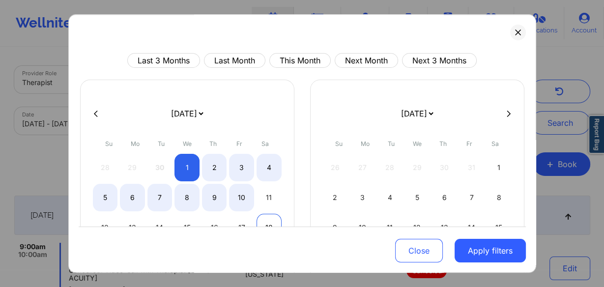
select select "2025-9"
select select "2025-10"
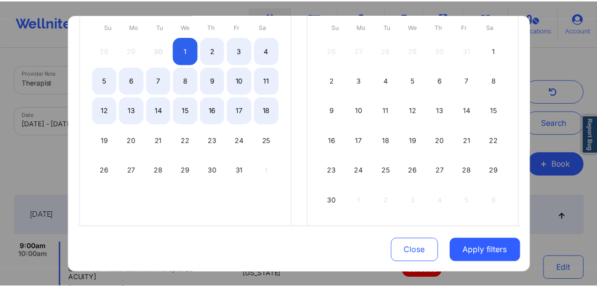
scroll to position [118, 0]
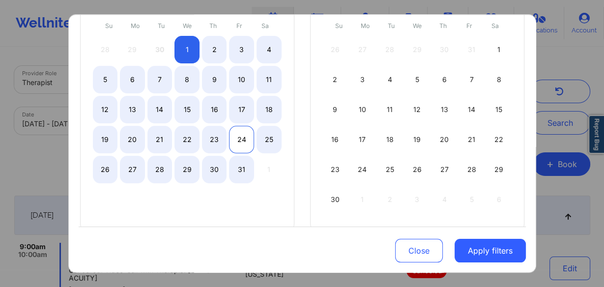
select select "2025-9"
select select "2025-10"
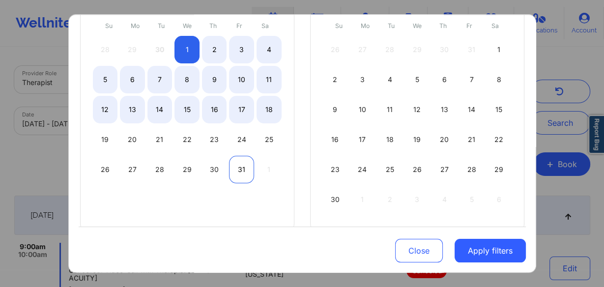
select select "2025-9"
select select "2025-10"
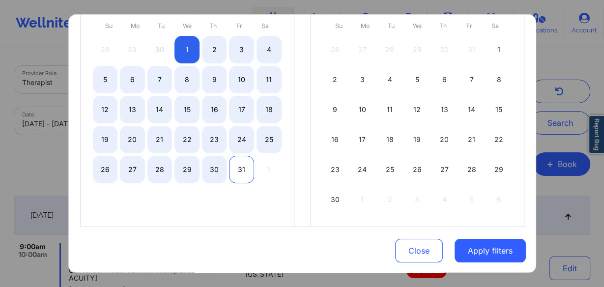
click at [241, 167] on div "31" at bounding box center [241, 170] width 25 height 28
select select "2025-9"
select select "2025-10"
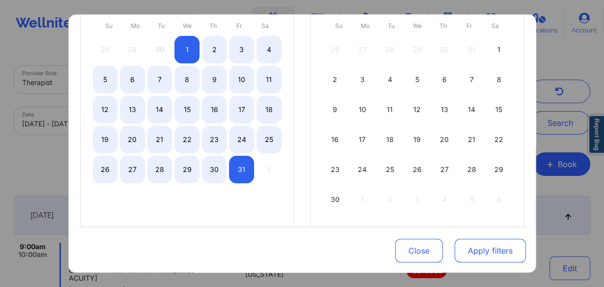
click at [491, 247] on button "Apply filters" at bounding box center [489, 251] width 71 height 24
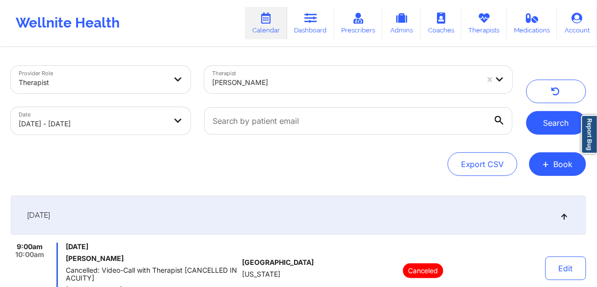
click at [557, 121] on button "Search" at bounding box center [557, 123] width 60 height 24
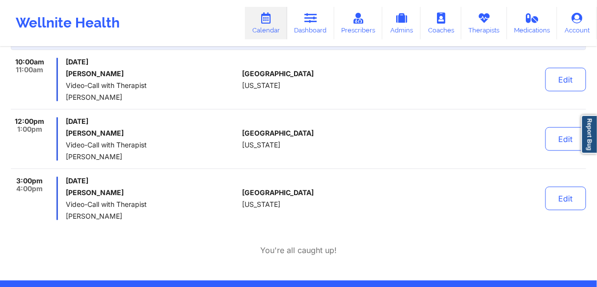
scroll to position [218, 0]
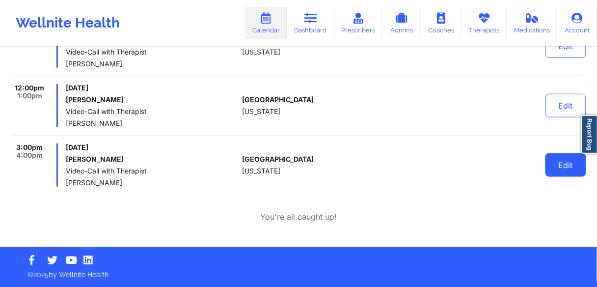
click at [560, 167] on button "Edit" at bounding box center [566, 165] width 41 height 24
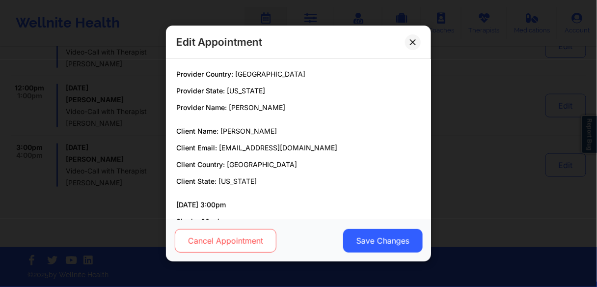
click at [238, 241] on button "Cancel Appointment" at bounding box center [226, 241] width 102 height 24
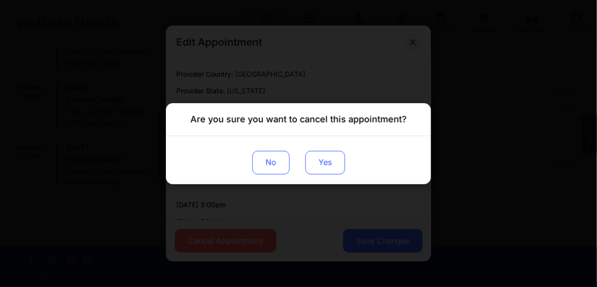
click at [321, 166] on button "Yes" at bounding box center [326, 162] width 40 height 24
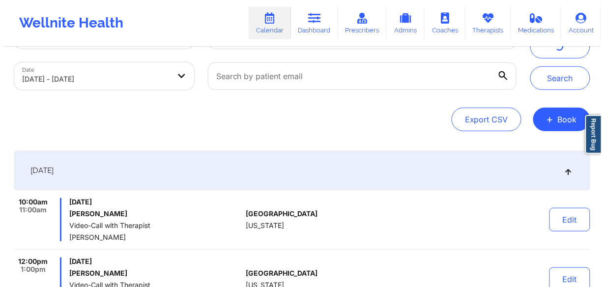
scroll to position [0, 0]
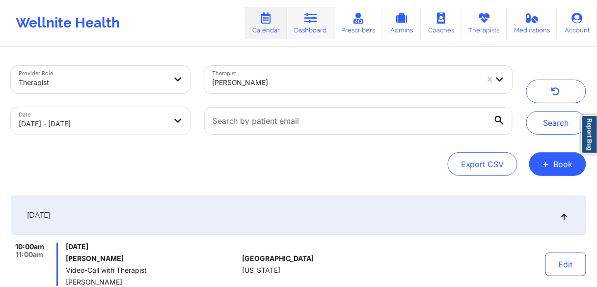
click at [310, 20] on icon at bounding box center [311, 18] width 13 height 11
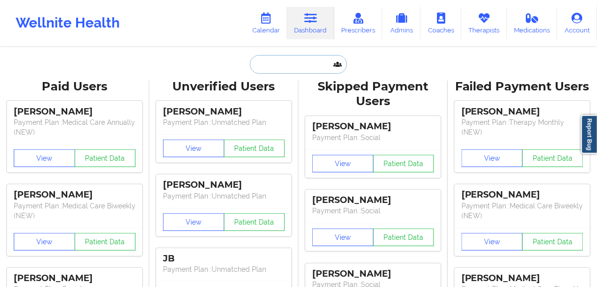
click at [283, 63] on input "text" at bounding box center [298, 64] width 97 height 19
paste input "[PERSON_NAME]"
type input "[PERSON_NAME]"
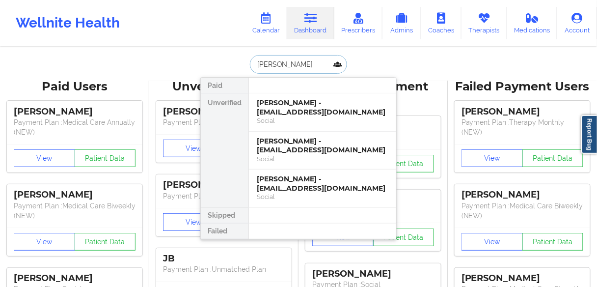
click at [274, 107] on div "[PERSON_NAME] - [EMAIL_ADDRESS][DOMAIN_NAME]" at bounding box center [323, 107] width 132 height 18
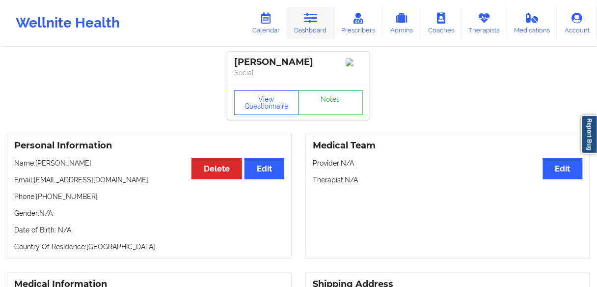
click at [306, 31] on link "Dashboard" at bounding box center [310, 23] width 47 height 32
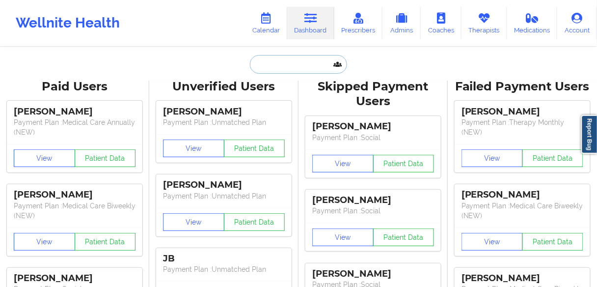
click at [306, 65] on input "text" at bounding box center [298, 64] width 97 height 19
paste input "[PERSON_NAME]"
type input "[PERSON_NAME]"
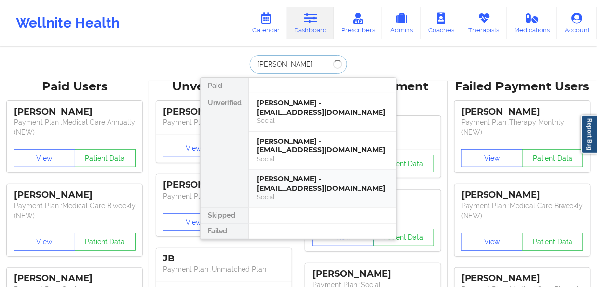
click at [294, 185] on div "[PERSON_NAME] - [EMAIL_ADDRESS][DOMAIN_NAME]" at bounding box center [323, 183] width 132 height 18
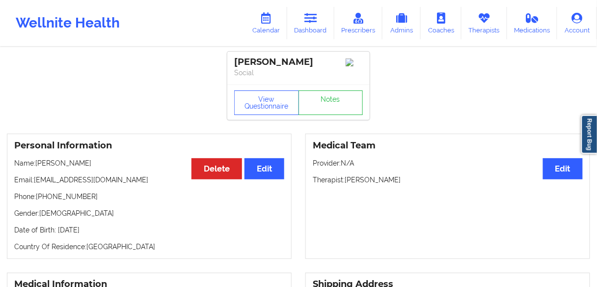
drag, startPoint x: 401, startPoint y: 184, endPoint x: 345, endPoint y: 184, distance: 55.5
click at [345, 184] on p "Therapist: [PERSON_NAME]" at bounding box center [448, 180] width 270 height 10
click at [278, 29] on link "Calendar" at bounding box center [266, 23] width 42 height 32
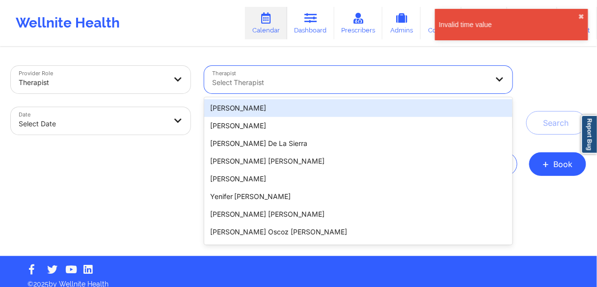
click at [255, 85] on div at bounding box center [350, 83] width 277 height 12
paste input "[PERSON_NAME]"
type input "[PERSON_NAME]"
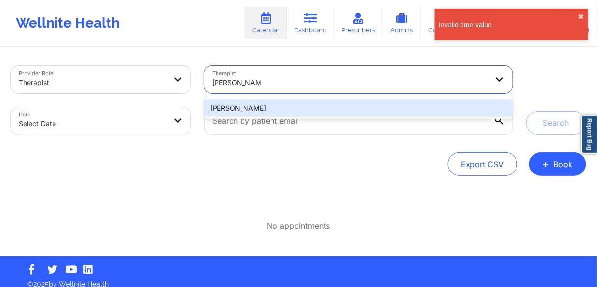
click at [244, 107] on div "[PERSON_NAME]" at bounding box center [358, 108] width 309 height 18
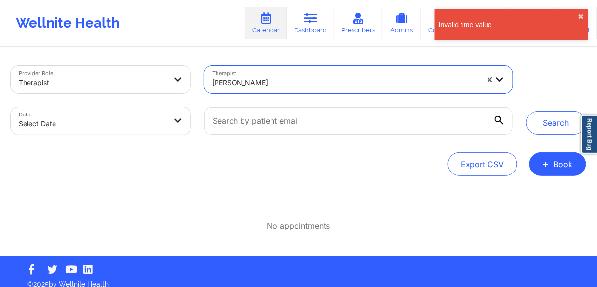
click at [136, 126] on body "Invalid time value ✖︎ Wellnite Health Calendar Dashboard Prescribers Admins Coa…" at bounding box center [298, 143] width 597 height 287
select select "2025-8"
select select "2025-9"
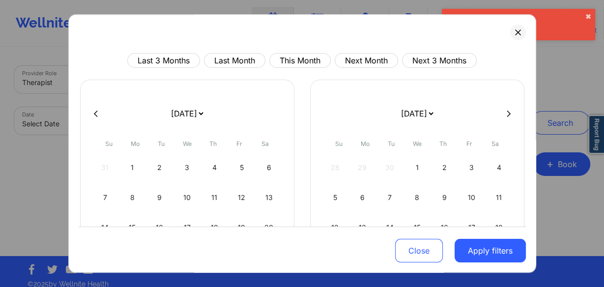
click at [507, 113] on icon at bounding box center [509, 113] width 4 height 7
select select "2025-9"
select select "2025-10"
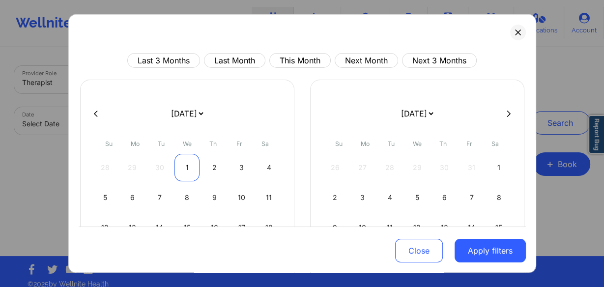
click at [183, 166] on div "1" at bounding box center [186, 168] width 25 height 28
select select "2025-9"
select select "2025-10"
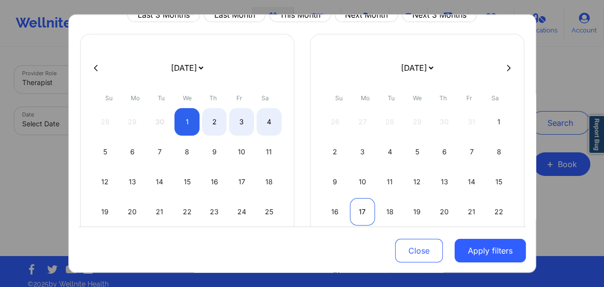
select select "2025-9"
select select "2025-10"
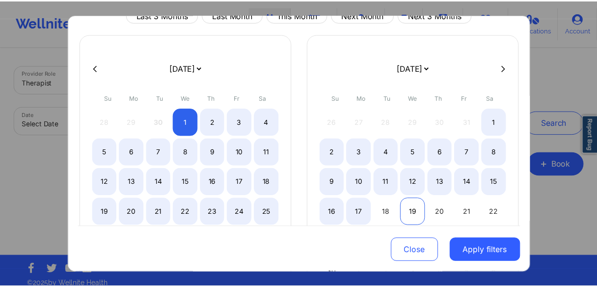
scroll to position [79, 0]
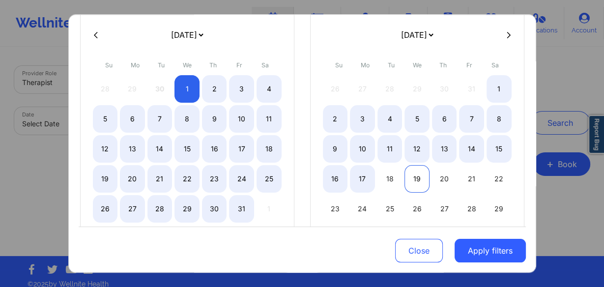
select select "2025-9"
select select "2025-10"
select select "2025-9"
select select "2025-10"
click at [386, 178] on div "18" at bounding box center [389, 179] width 25 height 28
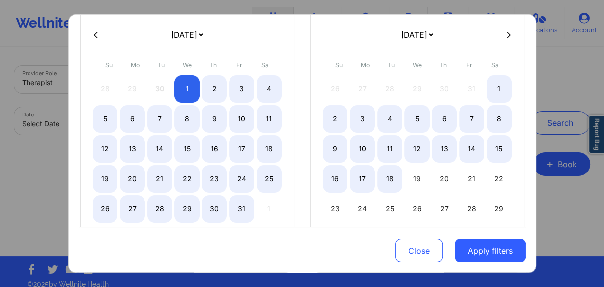
select select "2025-9"
select select "2025-10"
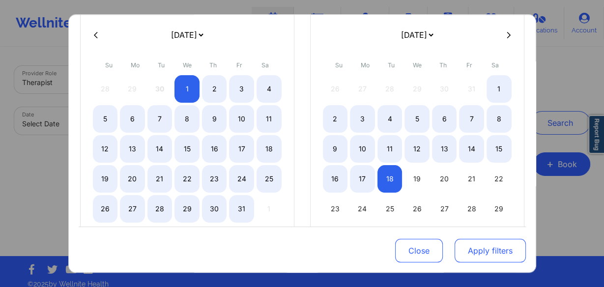
click at [480, 248] on button "Apply filters" at bounding box center [489, 251] width 71 height 24
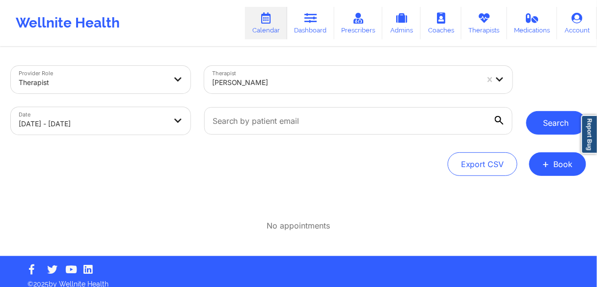
click at [557, 122] on button "Search" at bounding box center [557, 123] width 60 height 24
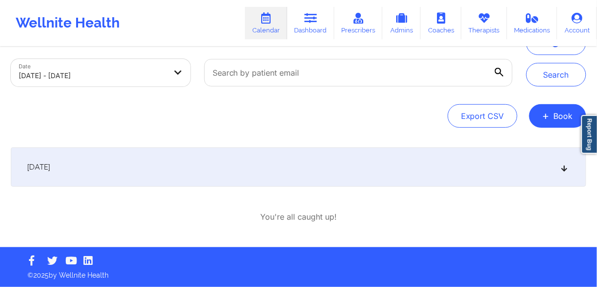
click at [50, 168] on span "[DATE]" at bounding box center [38, 167] width 23 height 10
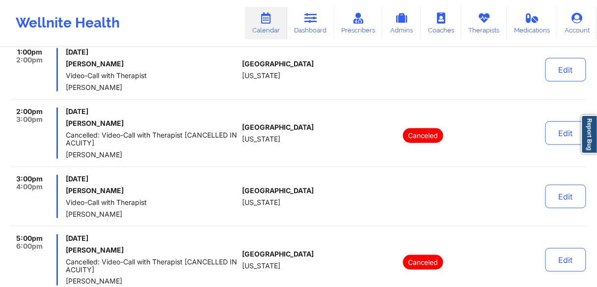
scroll to position [203, 0]
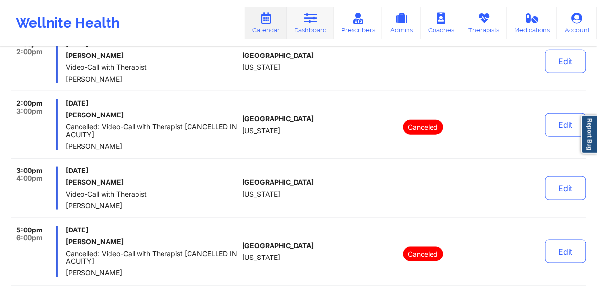
click at [317, 17] on icon at bounding box center [311, 18] width 13 height 11
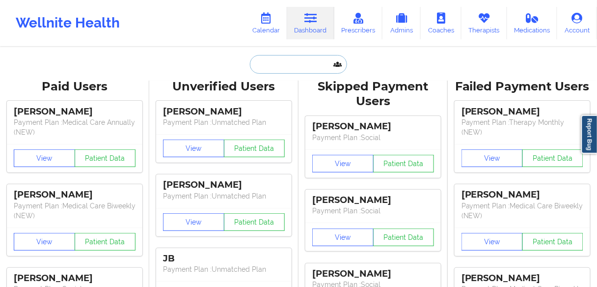
click at [298, 60] on input "text" at bounding box center [298, 64] width 97 height 19
paste input "Woselande [PERSON_NAME]"
type input "Woselande [PERSON_NAME]"
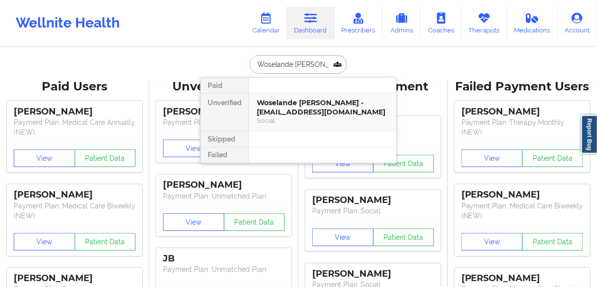
click at [285, 110] on div "Woselande [PERSON_NAME] - [EMAIL_ADDRESS][DOMAIN_NAME]" at bounding box center [323, 107] width 132 height 18
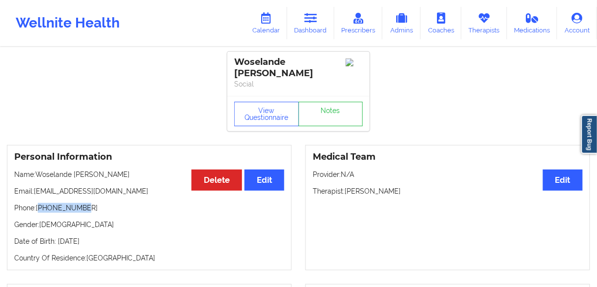
drag, startPoint x: 85, startPoint y: 200, endPoint x: 40, endPoint y: 200, distance: 45.2
click at [40, 203] on p "Phone: [PHONE_NUMBER]" at bounding box center [149, 208] width 270 height 10
drag, startPoint x: 393, startPoint y: 184, endPoint x: 317, endPoint y: 35, distance: 166.8
click at [346, 186] on p "Therapist: [PERSON_NAME]" at bounding box center [448, 191] width 270 height 10
click at [267, 28] on link "Calendar" at bounding box center [266, 23] width 42 height 32
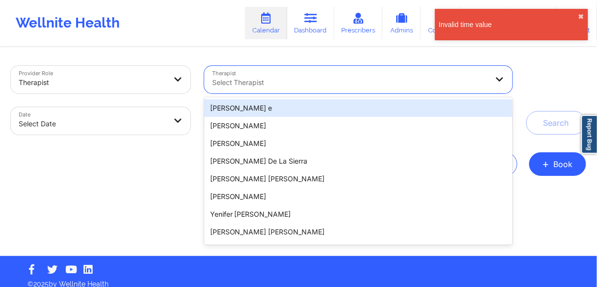
click at [252, 81] on div at bounding box center [350, 83] width 277 height 12
paste input "[PERSON_NAME]"
type input "[PERSON_NAME]"
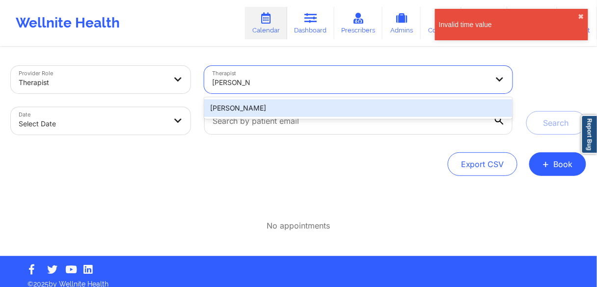
click at [238, 106] on div "[PERSON_NAME]" at bounding box center [358, 108] width 309 height 18
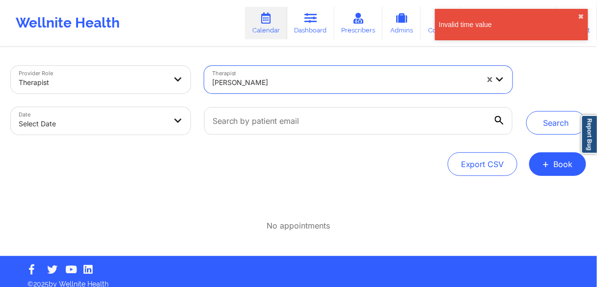
click at [159, 122] on body "Invalid time value ✖︎ Wellnite Health Calendar Dashboard Prescribers Admins Coa…" at bounding box center [298, 143] width 597 height 287
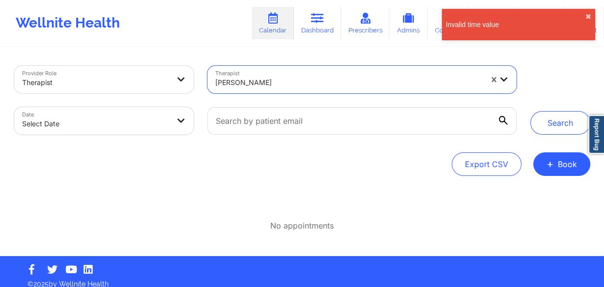
select select "2025-8"
select select "2025-9"
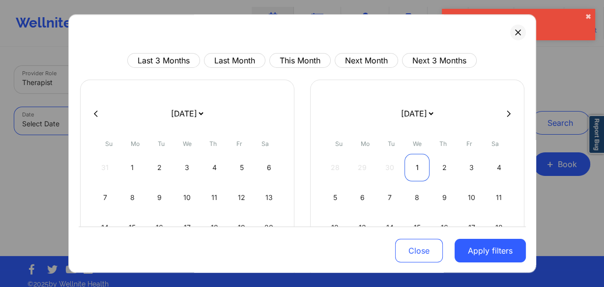
click at [419, 167] on div "1" at bounding box center [416, 168] width 25 height 28
select select "2025-9"
select select "2025-10"
select select "2025-9"
select select "2025-10"
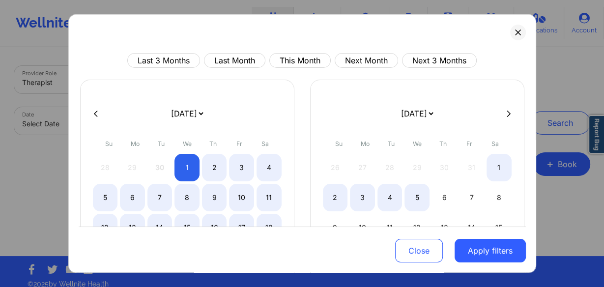
select select "2025-9"
select select "2025-10"
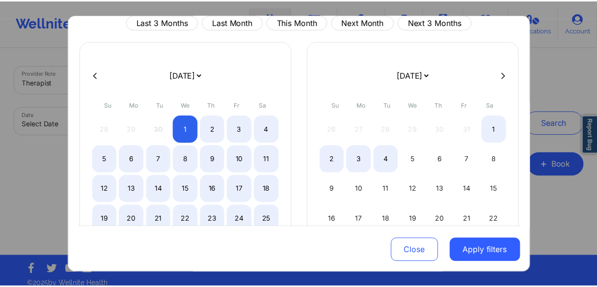
scroll to position [79, 0]
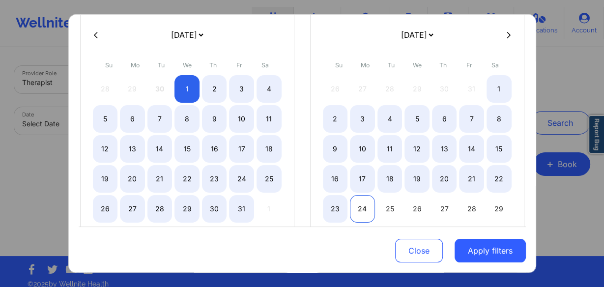
select select "2025-9"
select select "2025-10"
select select "2025-9"
select select "2025-10"
click at [361, 206] on div "24" at bounding box center [362, 209] width 25 height 28
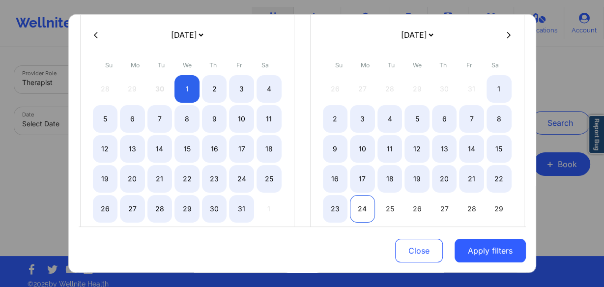
select select "2025-9"
select select "2025-10"
click at [338, 206] on div "23" at bounding box center [335, 209] width 25 height 28
select select "2025-10"
select select "2025-11"
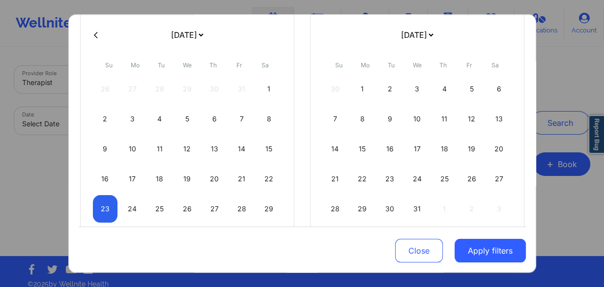
select select "2025-10"
select select "2025-11"
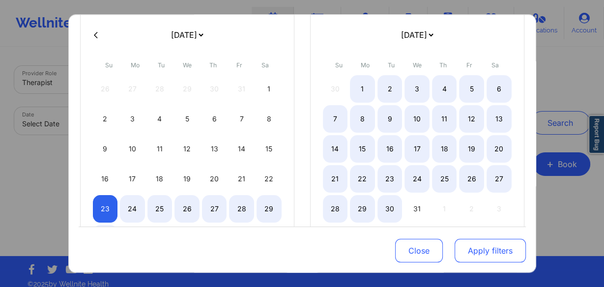
click at [481, 249] on button "Apply filters" at bounding box center [489, 251] width 71 height 24
click at [480, 249] on button "Apply filters" at bounding box center [489, 251] width 71 height 24
select select "2025-10"
select select "2025-11"
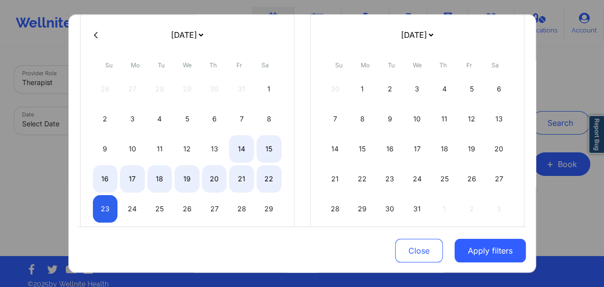
select select "2025-10"
select select "2025-11"
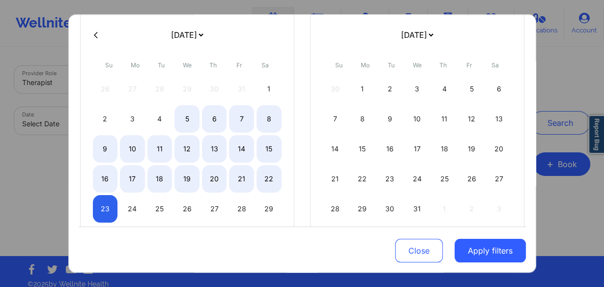
click at [97, 34] on icon at bounding box center [96, 34] width 4 height 7
select select "2025-9"
select select "2025-10"
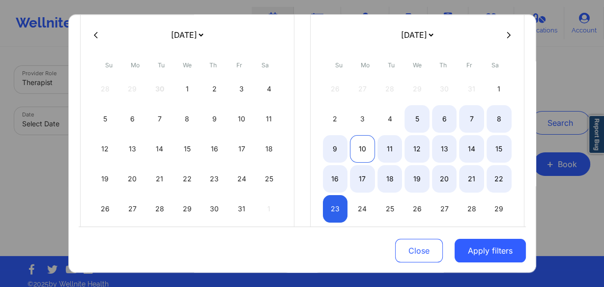
select select "2025-9"
select select "2025-10"
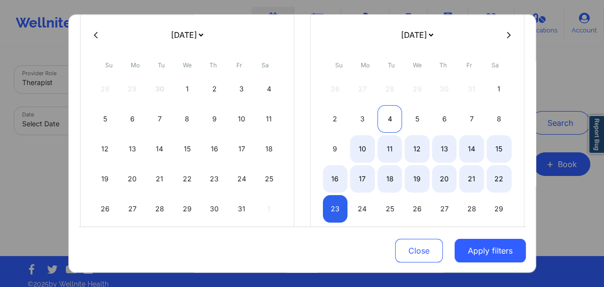
select select "2025-9"
select select "2025-10"
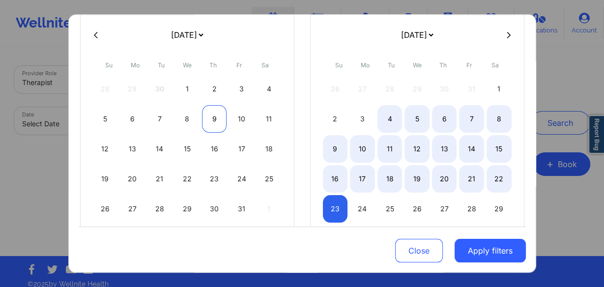
select select "2025-9"
select select "2025-10"
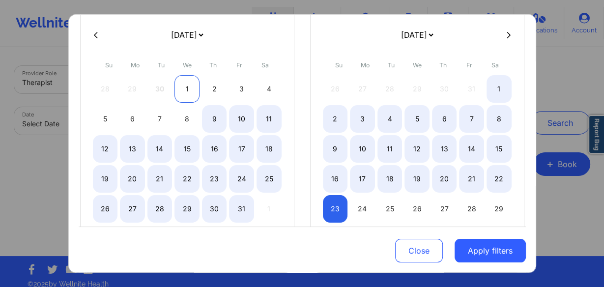
select select "2025-9"
select select "2025-10"
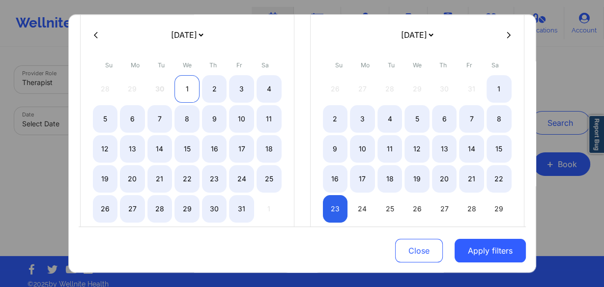
click at [183, 86] on div "1" at bounding box center [186, 89] width 25 height 28
select select "2025-9"
select select "2025-10"
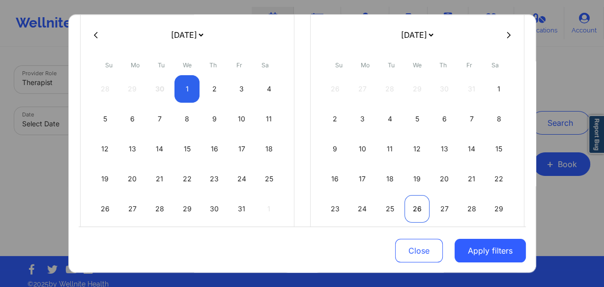
select select "2025-9"
select select "2025-10"
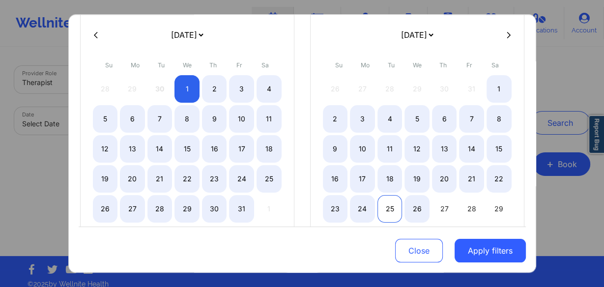
select select "2025-9"
select select "2025-10"
click at [369, 206] on div "24" at bounding box center [362, 209] width 25 height 28
select select "2025-9"
select select "2025-10"
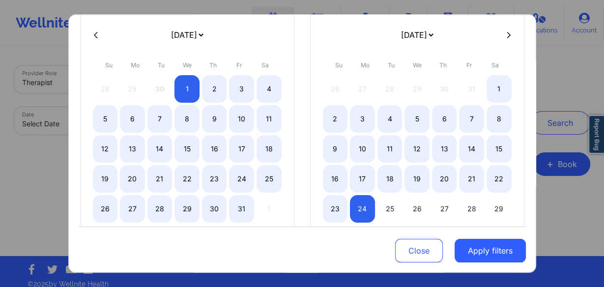
click at [479, 248] on button "Apply filters" at bounding box center [489, 251] width 71 height 24
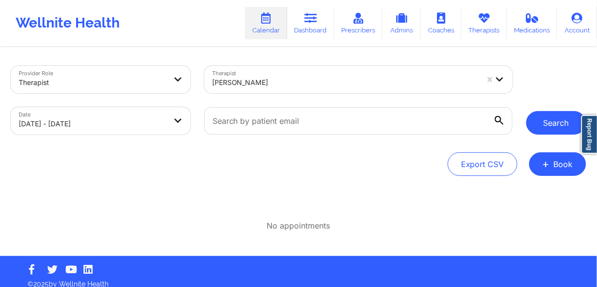
click at [546, 120] on button "Search" at bounding box center [557, 123] width 60 height 24
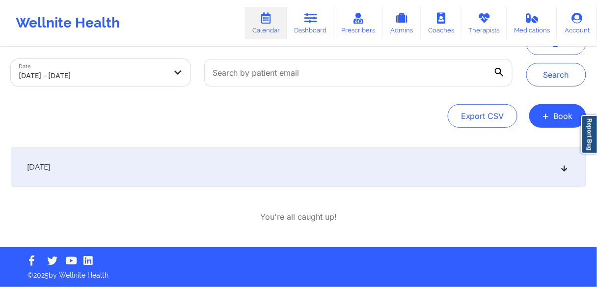
click at [50, 168] on span "[DATE]" at bounding box center [38, 167] width 23 height 10
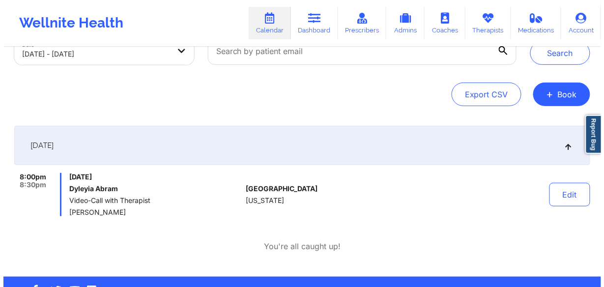
scroll to position [0, 0]
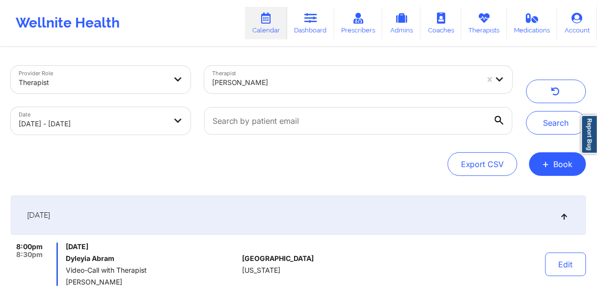
click at [100, 125] on body "Wellnite Health Calendar Dashboard Prescribers Admins Coaches Therapists Medica…" at bounding box center [298, 143] width 597 height 287
select select "2025-9"
select select "2025-10"
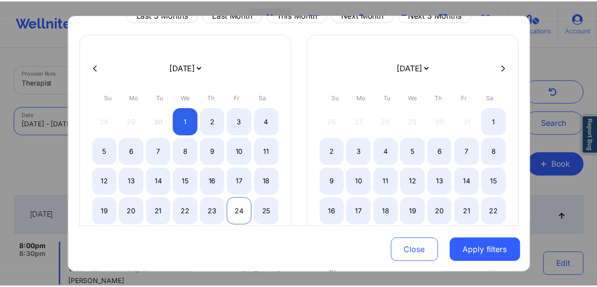
scroll to position [79, 0]
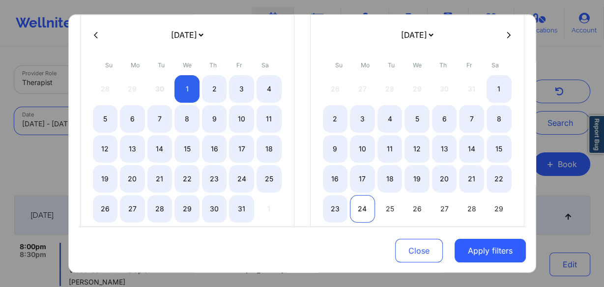
click at [356, 207] on div "24" at bounding box center [362, 209] width 25 height 28
select select "2025-10"
select select "2025-11"
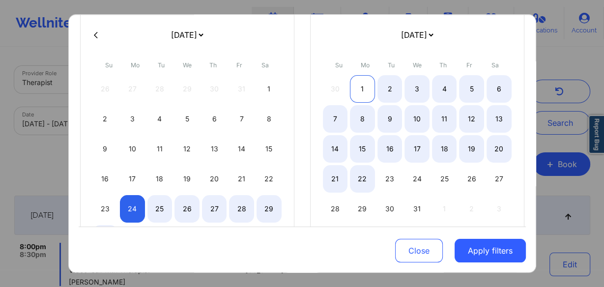
select select "2025-10"
select select "2025-11"
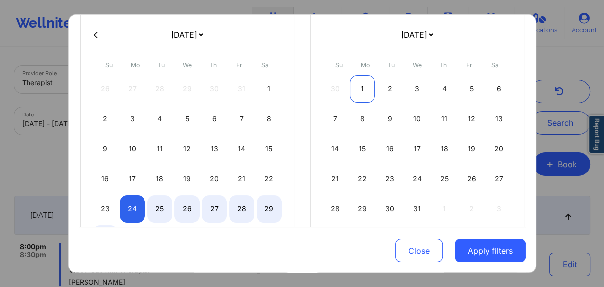
click at [362, 84] on div "1" at bounding box center [362, 89] width 25 height 28
select select "2025-10"
select select "2025-11"
click at [417, 208] on div "31" at bounding box center [416, 209] width 25 height 28
select select "2025-10"
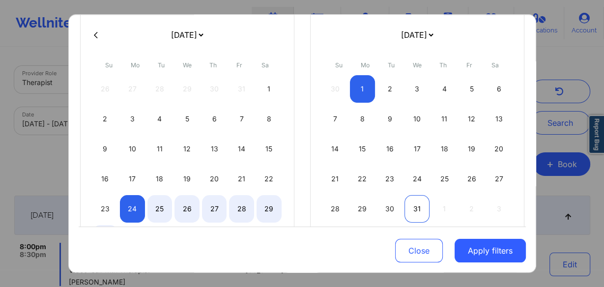
select select "2025-11"
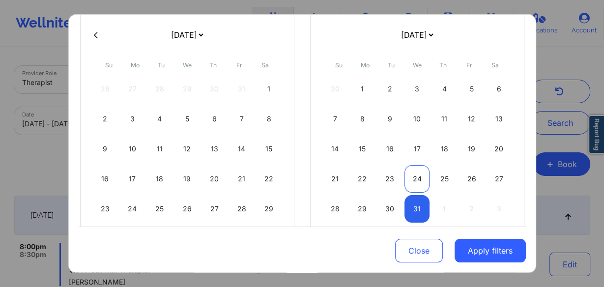
select select "2025-10"
select select "2025-11"
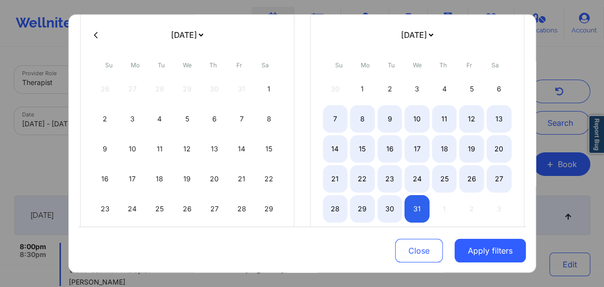
select select "2025-10"
select select "2025-11"
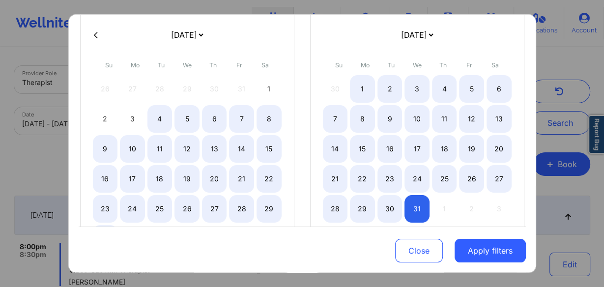
select select "2025-10"
select select "2025-11"
select select "2025-10"
select select "2025-11"
click at [94, 35] on icon at bounding box center [96, 34] width 4 height 7
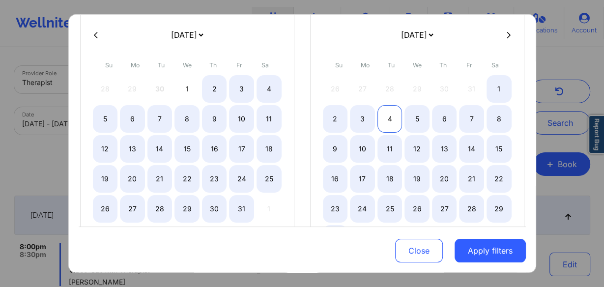
select select "2025-9"
click at [179, 89] on div "1" at bounding box center [186, 89] width 25 height 28
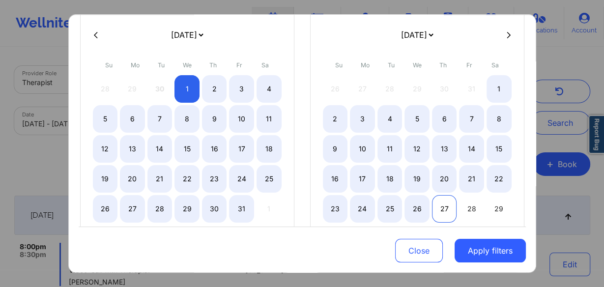
click at [445, 206] on div "27" at bounding box center [444, 209] width 25 height 28
click at [484, 254] on button "Apply filters" at bounding box center [489, 251] width 71 height 24
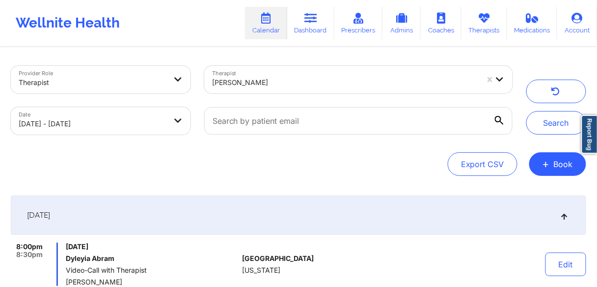
drag, startPoint x: 556, startPoint y: 121, endPoint x: 524, endPoint y: 134, distance: 33.9
click at [555, 121] on button "Search" at bounding box center [557, 123] width 60 height 24
click at [548, 125] on button "Search" at bounding box center [557, 123] width 60 height 24
click at [554, 91] on icon "button" at bounding box center [555, 93] width 9 height 8
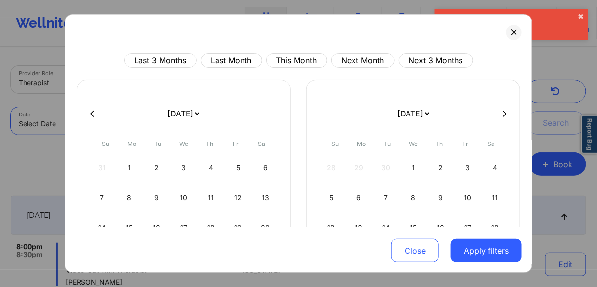
click at [154, 122] on body "Invalid time value ✖︎ Wellnite Health Calendar Dashboard Prescribers Admins Coa…" at bounding box center [298, 143] width 597 height 287
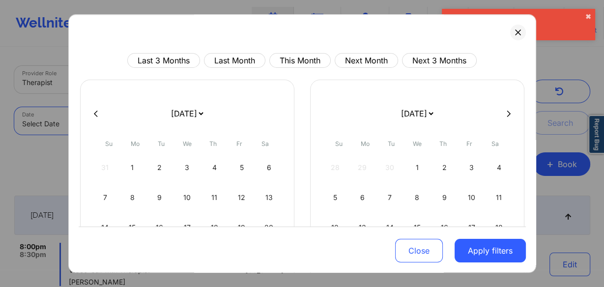
click at [507, 111] on icon at bounding box center [509, 113] width 4 height 7
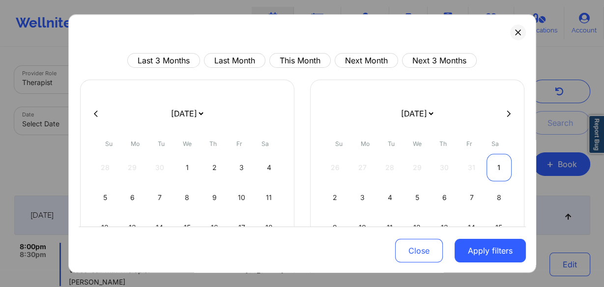
click at [493, 168] on div "1" at bounding box center [498, 168] width 25 height 28
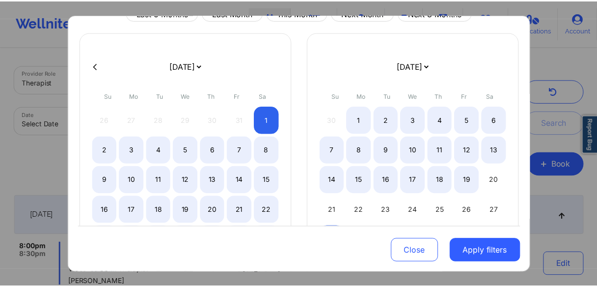
scroll to position [79, 0]
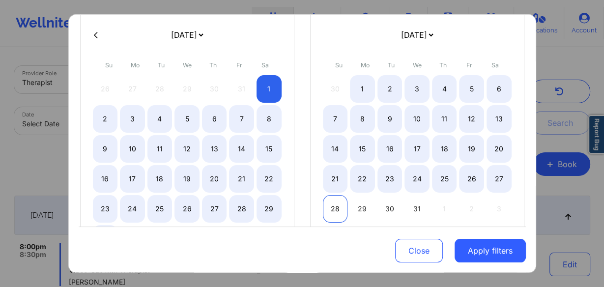
click at [334, 206] on div "28" at bounding box center [335, 209] width 25 height 28
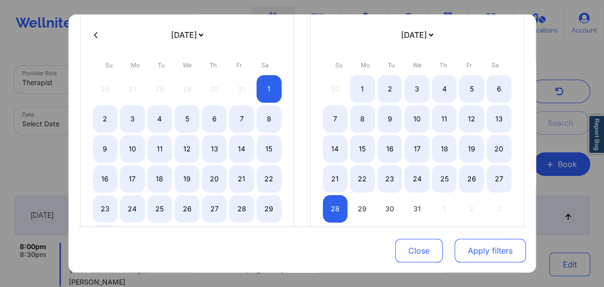
click at [480, 253] on button "Apply filters" at bounding box center [489, 251] width 71 height 24
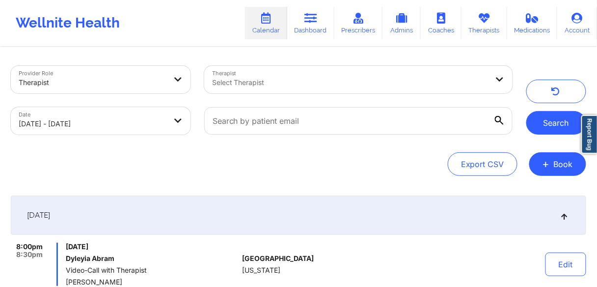
click at [551, 122] on button "Search" at bounding box center [557, 123] width 60 height 24
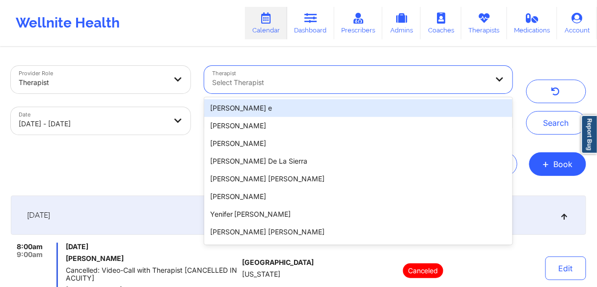
click at [291, 81] on div at bounding box center [350, 83] width 277 height 12
paste input "[PERSON_NAME]"
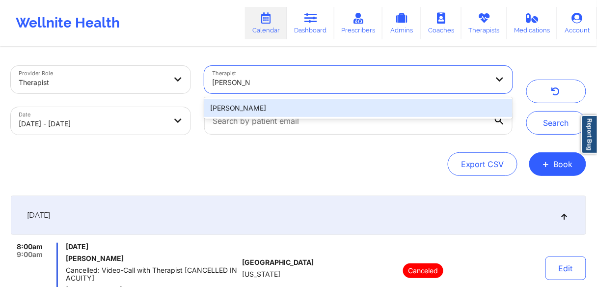
click at [228, 107] on div "[PERSON_NAME]" at bounding box center [358, 108] width 309 height 18
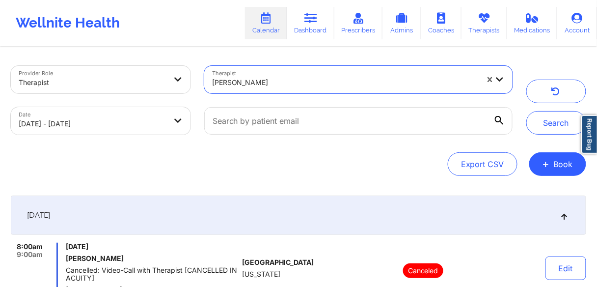
drag, startPoint x: 547, startPoint y: 122, endPoint x: 506, endPoint y: 127, distance: 41.6
click at [547, 122] on button "Search" at bounding box center [557, 123] width 60 height 24
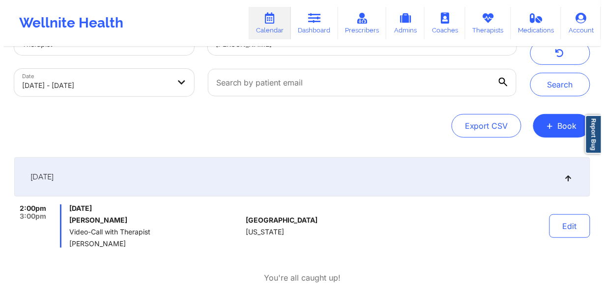
scroll to position [0, 0]
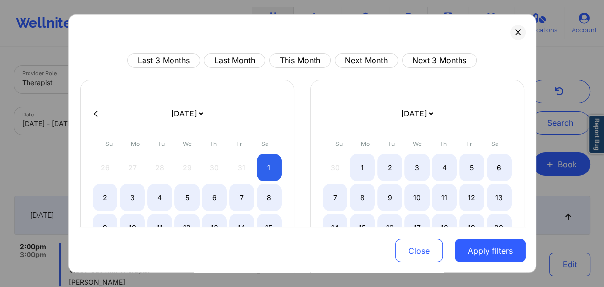
click at [92, 116] on button at bounding box center [96, 114] width 10 height 8
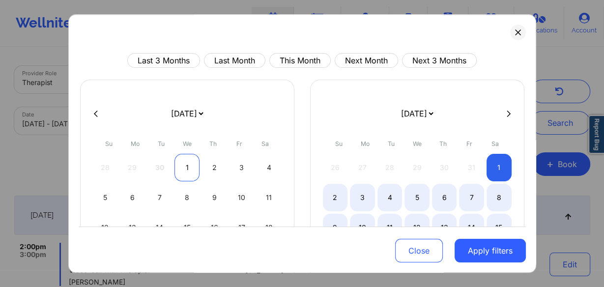
click at [184, 163] on div "1" at bounding box center [186, 168] width 25 height 28
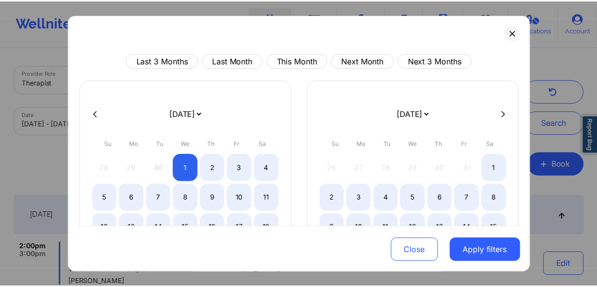
scroll to position [118, 0]
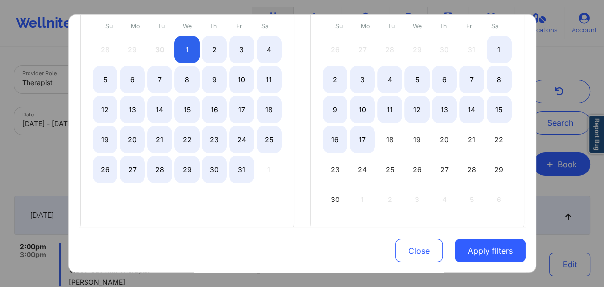
drag, startPoint x: 357, startPoint y: 140, endPoint x: 424, endPoint y: 183, distance: 79.2
click at [357, 140] on div "17" at bounding box center [362, 140] width 25 height 28
click at [486, 250] on button "Apply filters" at bounding box center [489, 251] width 71 height 24
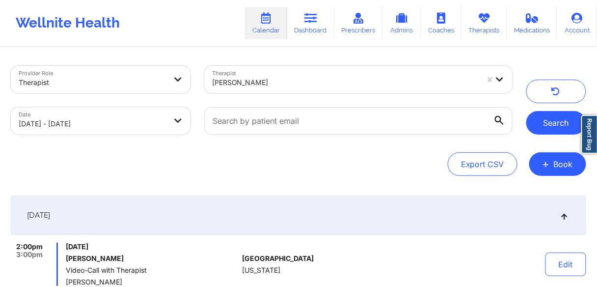
click at [554, 121] on button "Search" at bounding box center [557, 123] width 60 height 24
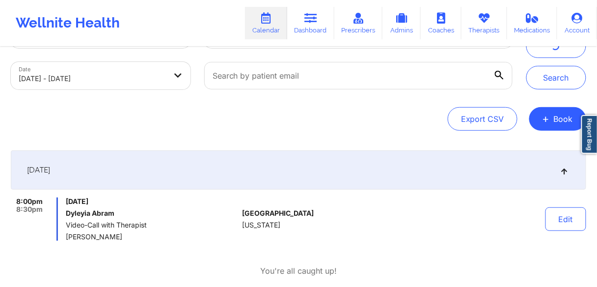
scroll to position [0, 0]
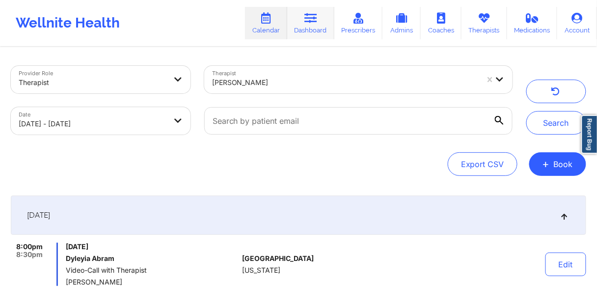
click at [298, 30] on link "Dashboard" at bounding box center [310, 23] width 47 height 32
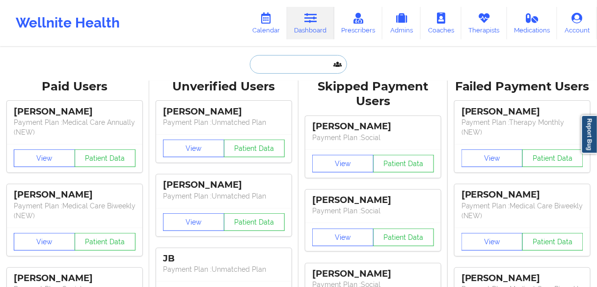
click at [293, 66] on input "text" at bounding box center [298, 64] width 97 height 19
paste input "[PERSON_NAME] [PERSON_NAME]"
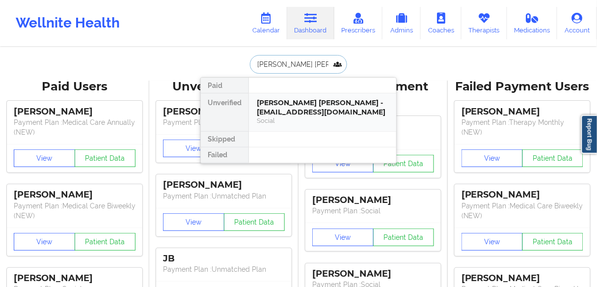
click at [280, 109] on div "[PERSON_NAME] [PERSON_NAME] - [EMAIL_ADDRESS][DOMAIN_NAME]" at bounding box center [323, 107] width 132 height 18
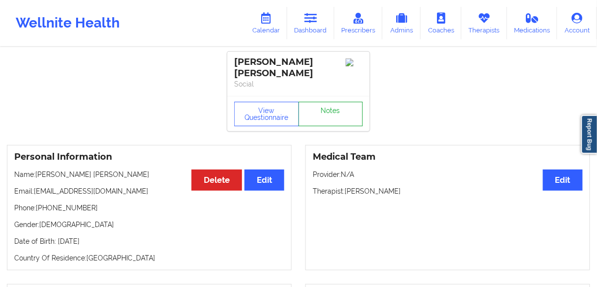
click at [336, 104] on link "Notes" at bounding box center [331, 114] width 65 height 25
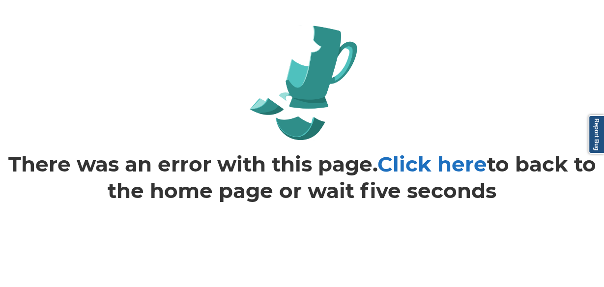
click at [424, 167] on link "Click here" at bounding box center [432, 164] width 110 height 26
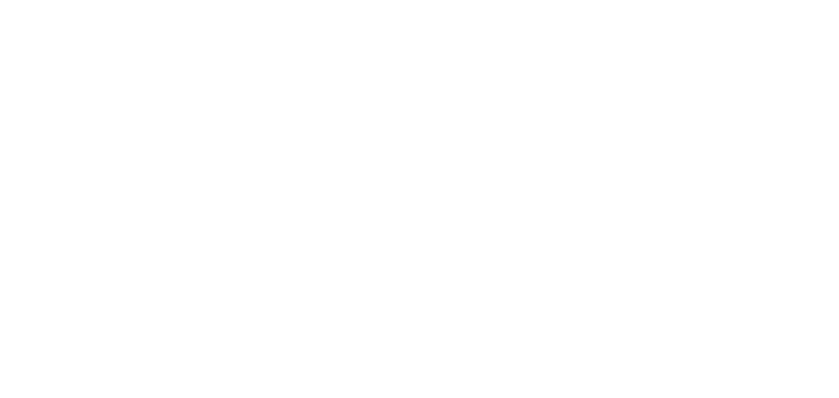
click at [542, 68] on body at bounding box center [419, 199] width 839 height 398
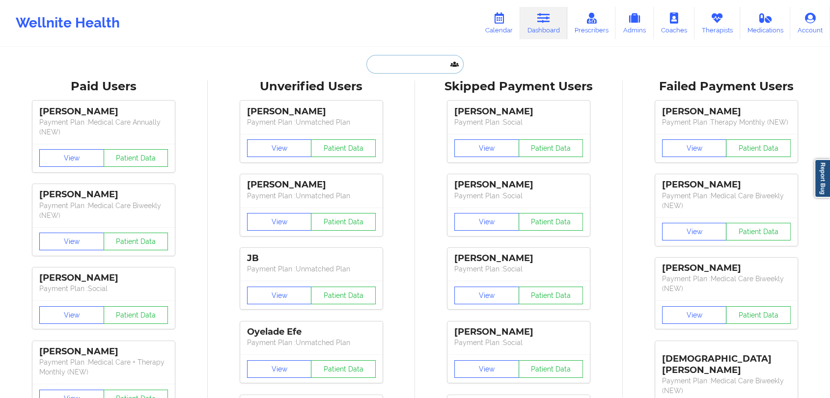
click at [393, 66] on input "text" at bounding box center [415, 64] width 97 height 19
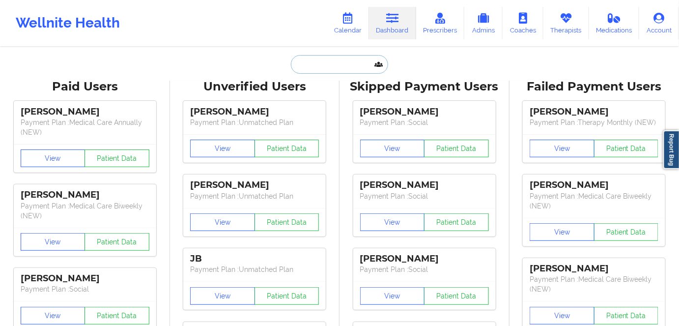
click at [335, 64] on input "text" at bounding box center [339, 64] width 97 height 19
paste input "[PERSON_NAME] [PERSON_NAME]"
type input "[PERSON_NAME] [PERSON_NAME]"
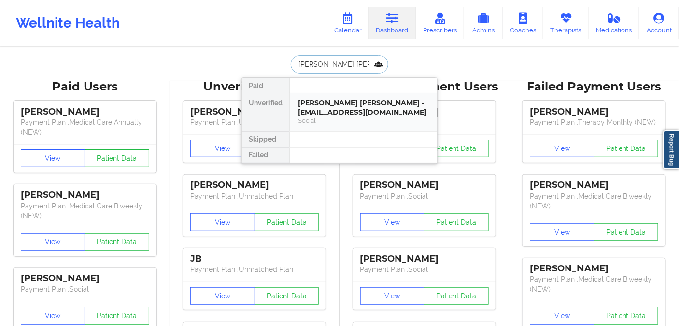
click at [320, 103] on div "[PERSON_NAME] [PERSON_NAME] - [EMAIL_ADDRESS][DOMAIN_NAME]" at bounding box center [364, 107] width 132 height 18
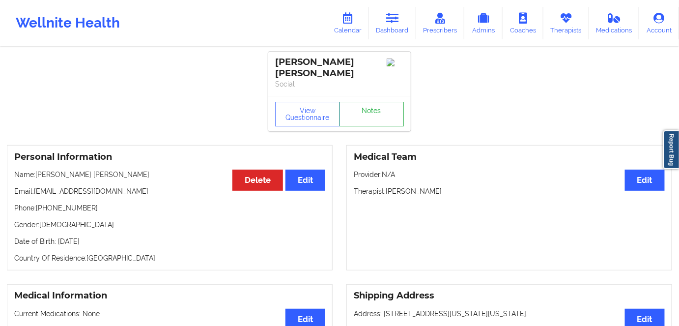
click at [366, 105] on link "Notes" at bounding box center [372, 114] width 65 height 25
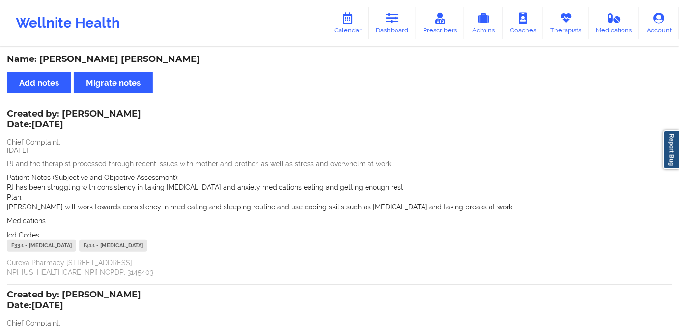
drag, startPoint x: 127, startPoint y: 112, endPoint x: 68, endPoint y: 115, distance: 59.1
click at [68, 114] on div "Created by: Alexis Becker Date: 9/9/2025 Chief Complaint: JULY 17 2025 PJ and t…" at bounding box center [339, 194] width 665 height 167
click at [92, 132] on div "Created by: Alexis Becker Date: 9/9/2025 Chief Complaint: JULY 17 2025 PJ and t…" at bounding box center [339, 194] width 665 height 167
drag, startPoint x: 128, startPoint y: 111, endPoint x: 63, endPoint y: 116, distance: 65.1
click at [63, 116] on div "Created by: Alexis Becker Date: 9/9/2025 Chief Complaint: JULY 17 2025 PJ and t…" at bounding box center [339, 194] width 665 height 167
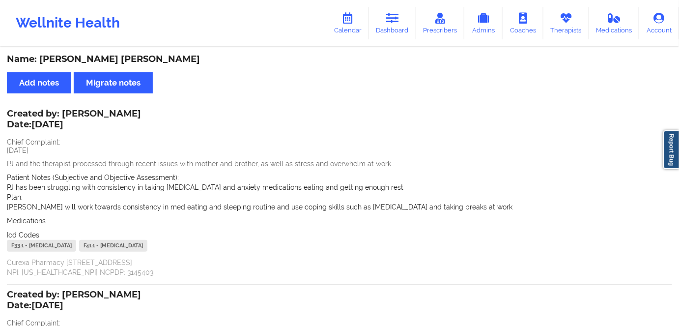
click at [104, 127] on p "Date: 9/9/2025" at bounding box center [74, 124] width 134 height 13
drag, startPoint x: 63, startPoint y: 112, endPoint x: 122, endPoint y: 113, distance: 59.5
click at [122, 113] on div "Created by: Alexis Becker Date: 9/9/2025" at bounding box center [74, 120] width 134 height 23
copy div "Alexis Becke"
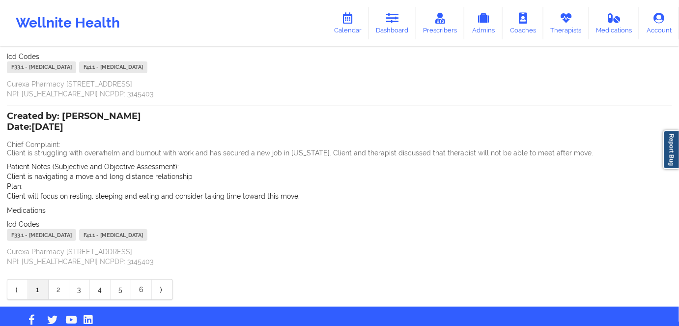
scroll to position [199, 0]
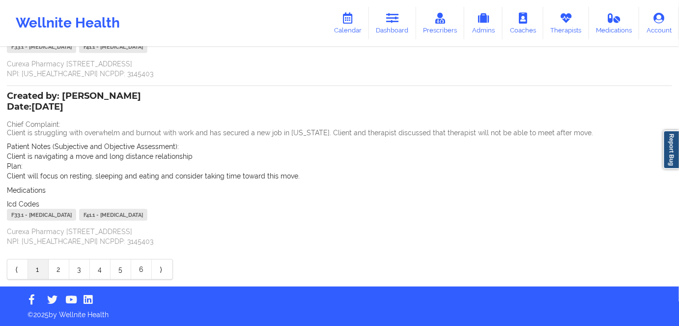
click at [57, 268] on link "2" at bounding box center [59, 269] width 21 height 20
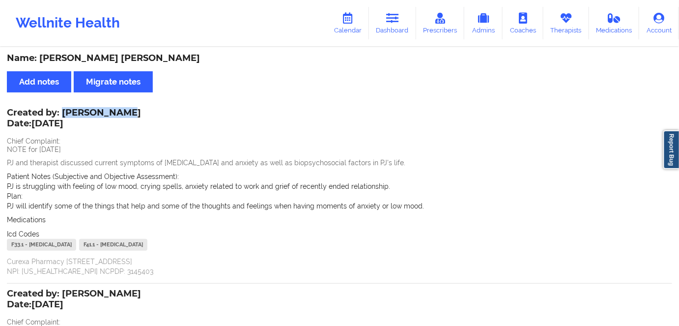
scroll to position [0, 0]
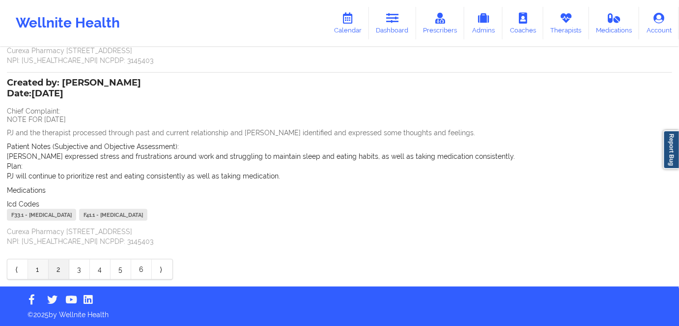
click at [37, 273] on link "1" at bounding box center [38, 269] width 21 height 20
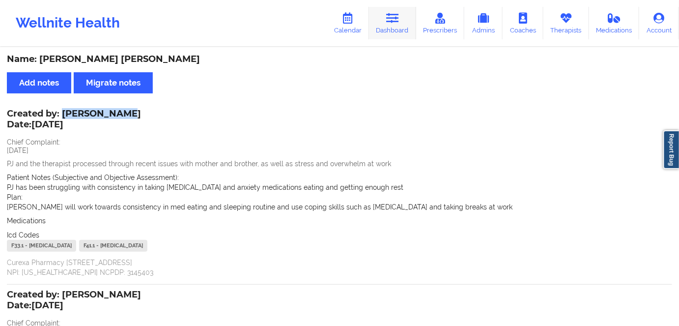
click at [391, 28] on link "Dashboard" at bounding box center [392, 23] width 47 height 32
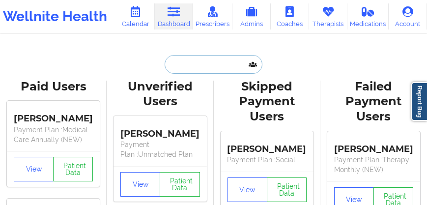
click at [207, 64] on input "text" at bounding box center [213, 64] width 97 height 19
paste input "April Montgomery"
type input "April Montgomery"
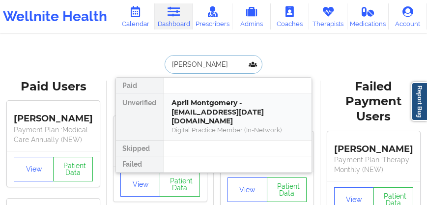
click at [201, 110] on div "April Montgomery - montgomery.april8@gmail.com" at bounding box center [238, 112] width 132 height 28
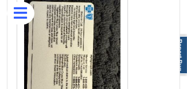
scroll to position [1072, 0]
